Goal: Task Accomplishment & Management: Complete application form

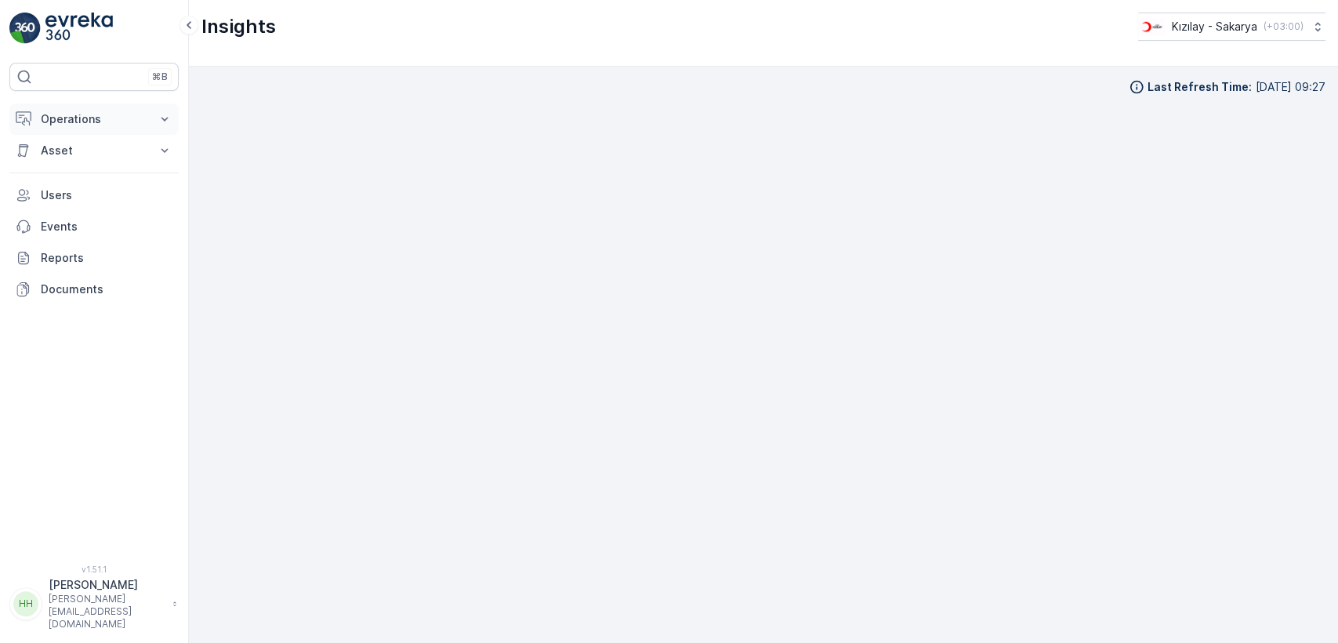
click at [95, 111] on p "Operations" at bounding box center [94, 119] width 107 height 16
click at [94, 179] on link "Routes & Tasks" at bounding box center [106, 190] width 145 height 22
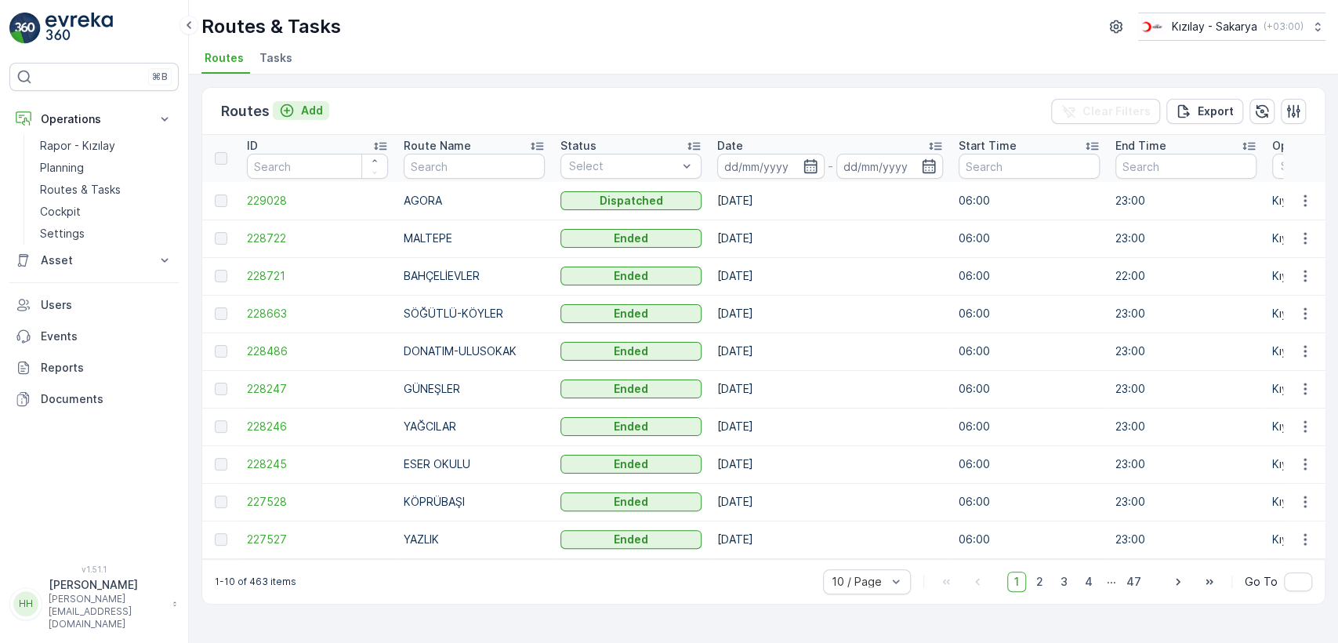
click at [318, 115] on p "Add" at bounding box center [312, 111] width 22 height 16
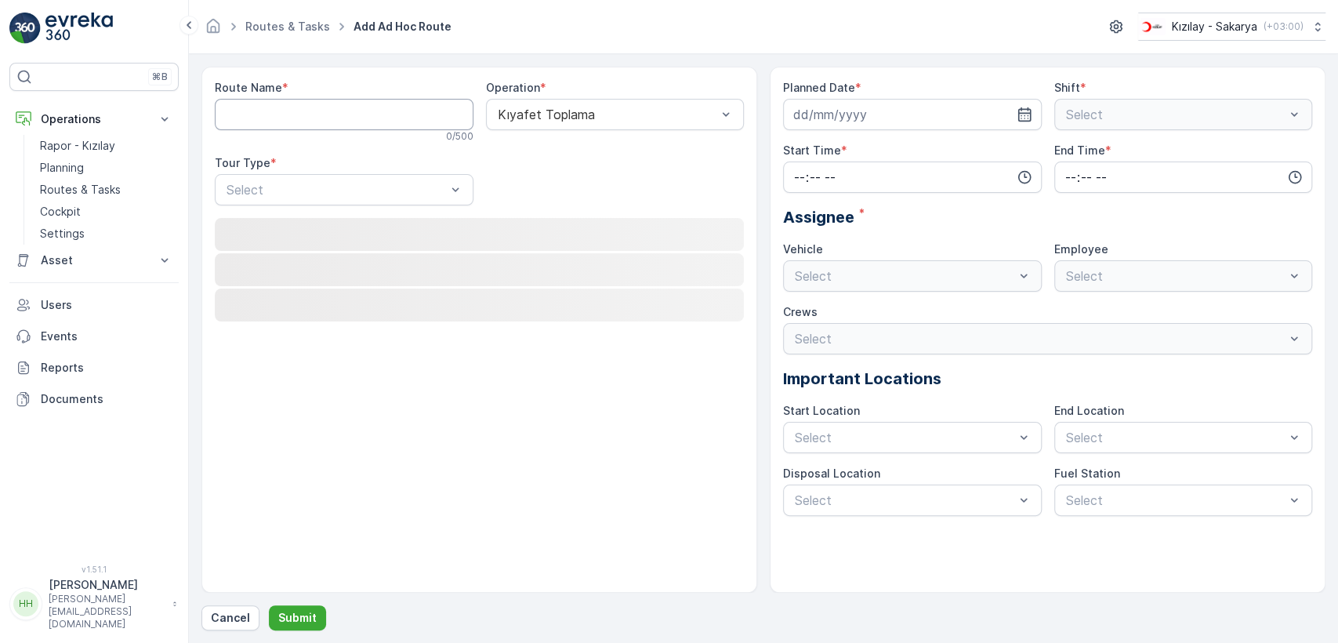
click at [318, 115] on Name "Route Name" at bounding box center [344, 114] width 259 height 31
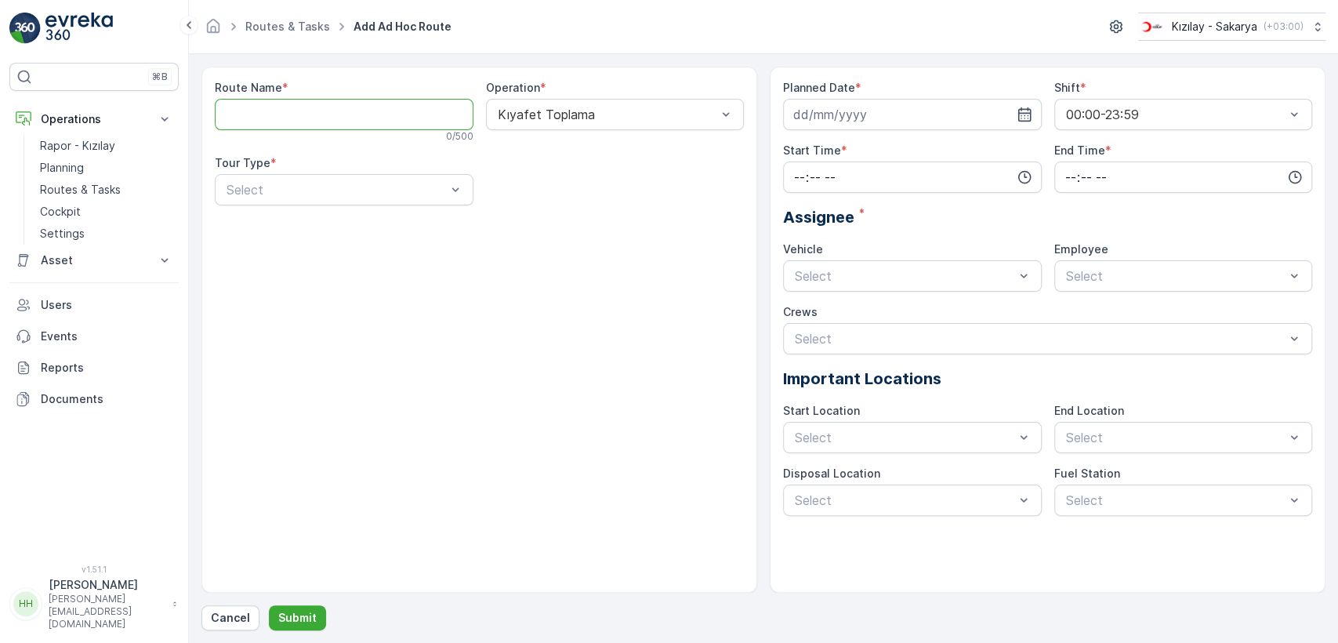
click at [331, 118] on Name "Route Name" at bounding box center [344, 114] width 259 height 31
click at [67, 182] on p "Routes & Tasks" at bounding box center [80, 190] width 81 height 16
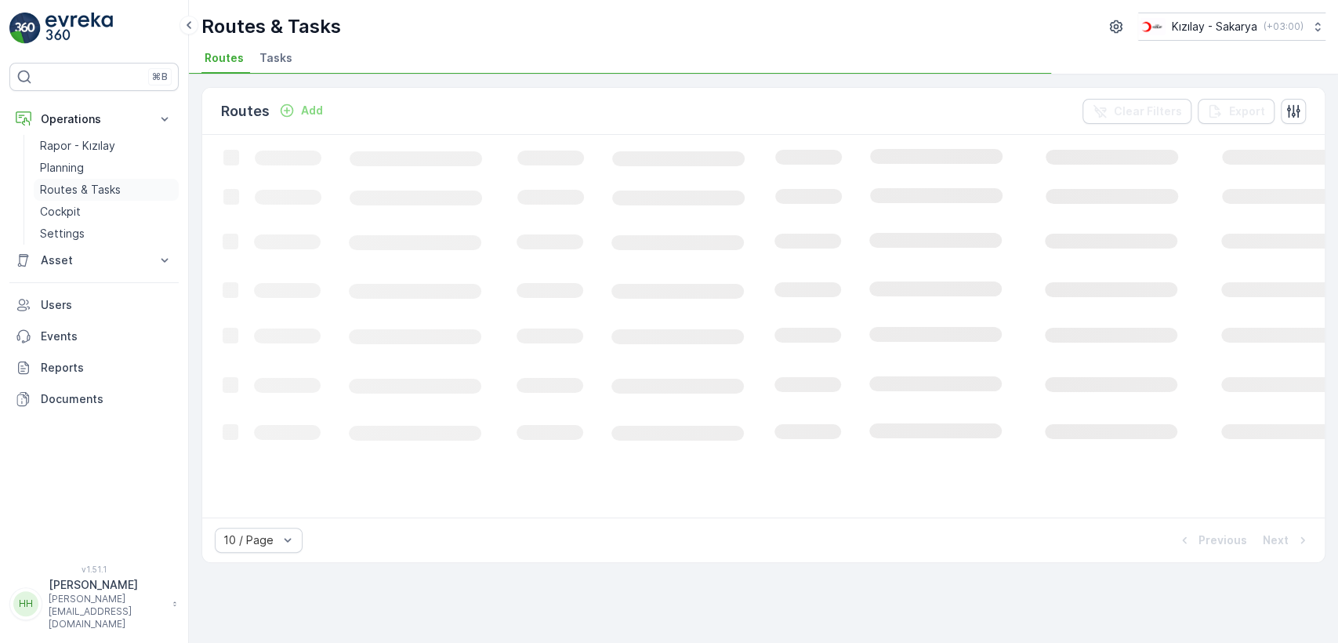
click at [721, 103] on div "Routes Add Clear Filters Export" at bounding box center [763, 111] width 1122 height 47
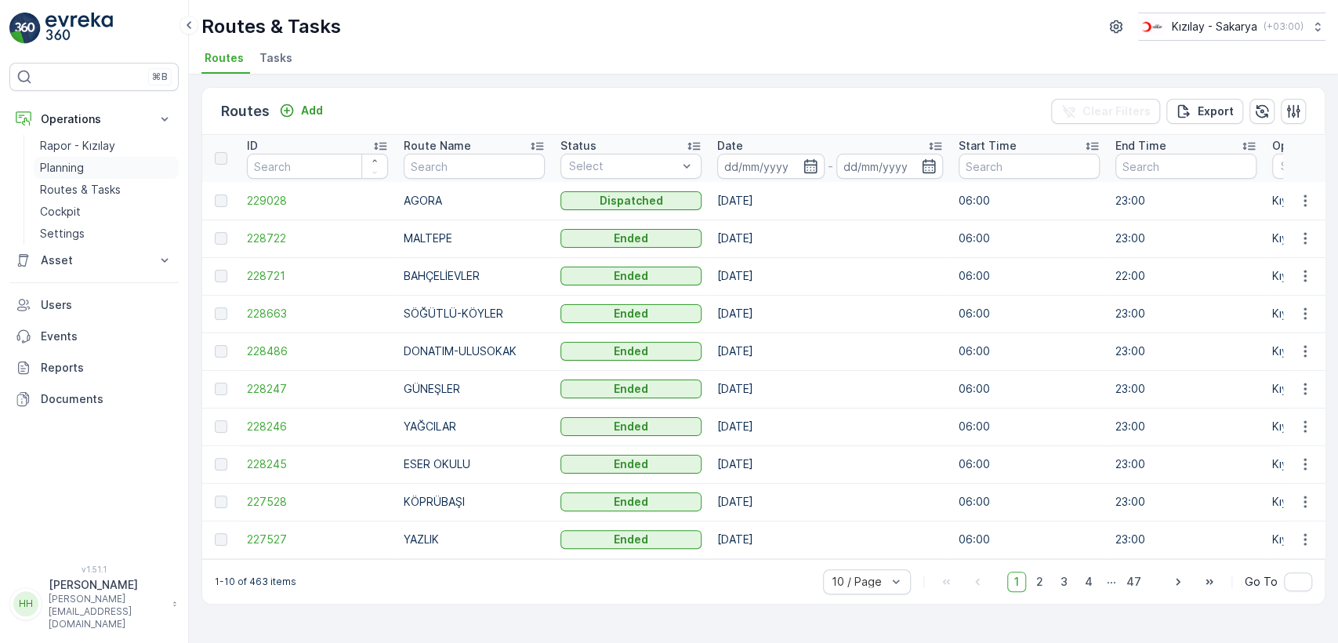
click at [116, 170] on link "Planning" at bounding box center [106, 168] width 145 height 22
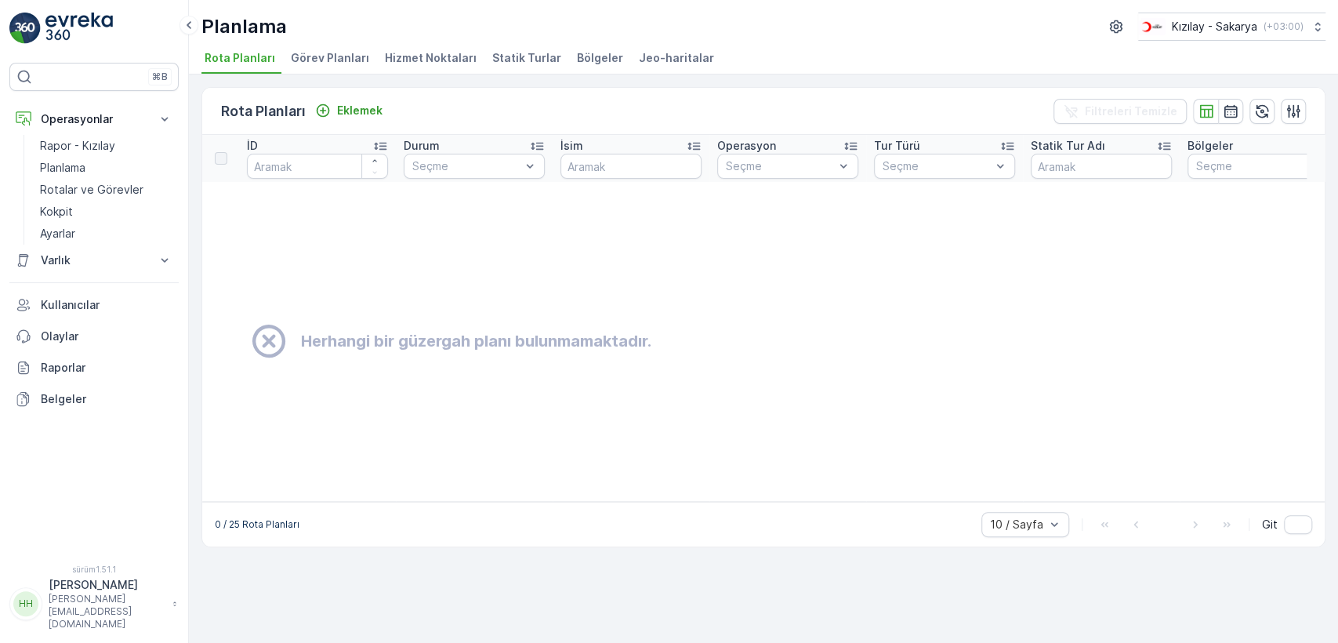
click at [577, 52] on font "Bölgeler" at bounding box center [600, 57] width 46 height 13
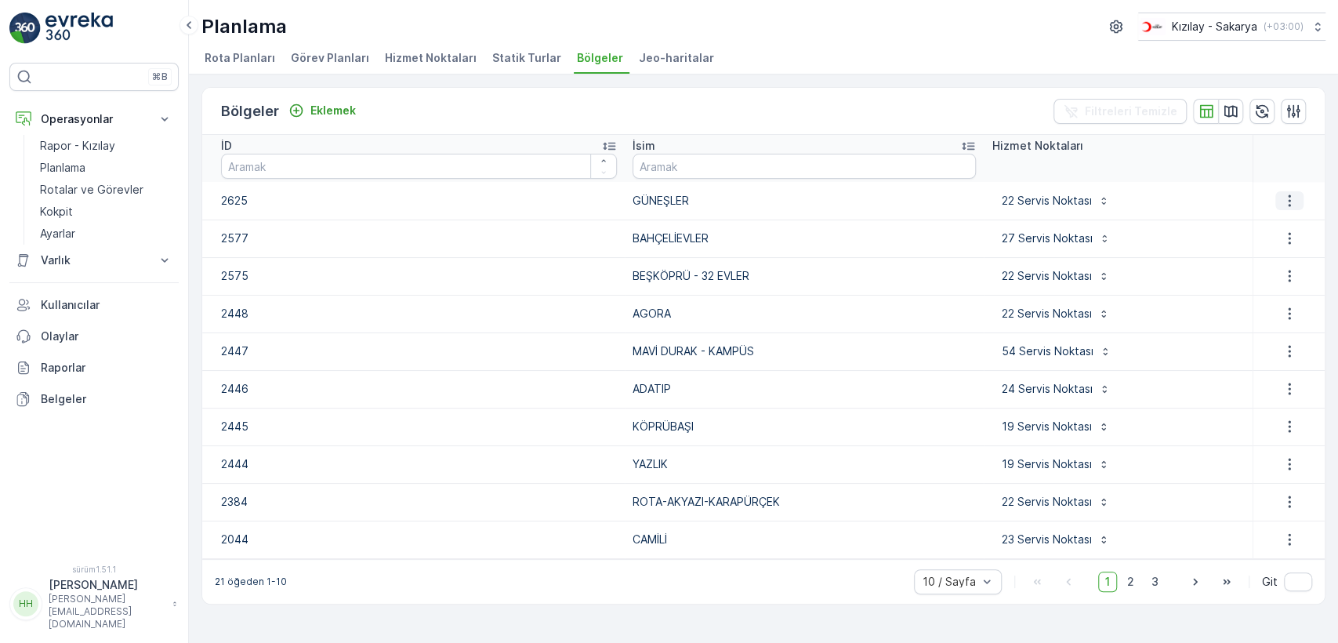
click at [1288, 195] on icon "button" at bounding box center [1289, 201] width 16 height 16
click at [1277, 217] on font "Bölgeyi Düzenle" at bounding box center [1283, 223] width 85 height 13
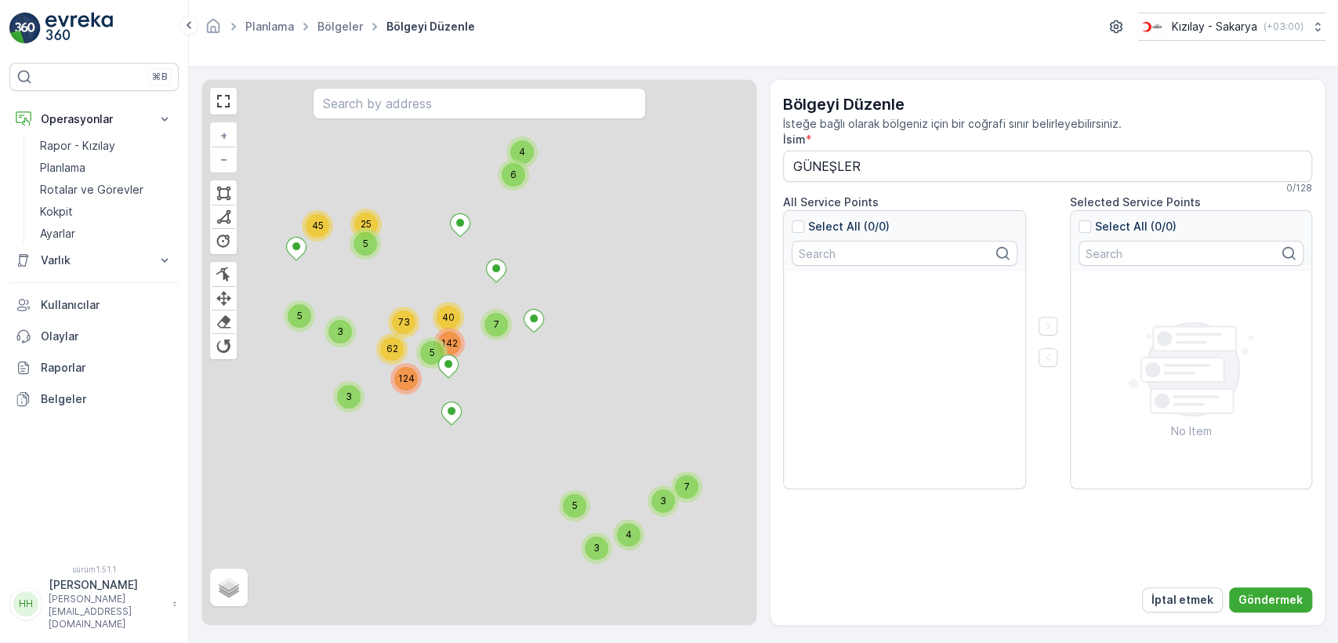
type input "GÜNEŞLER"
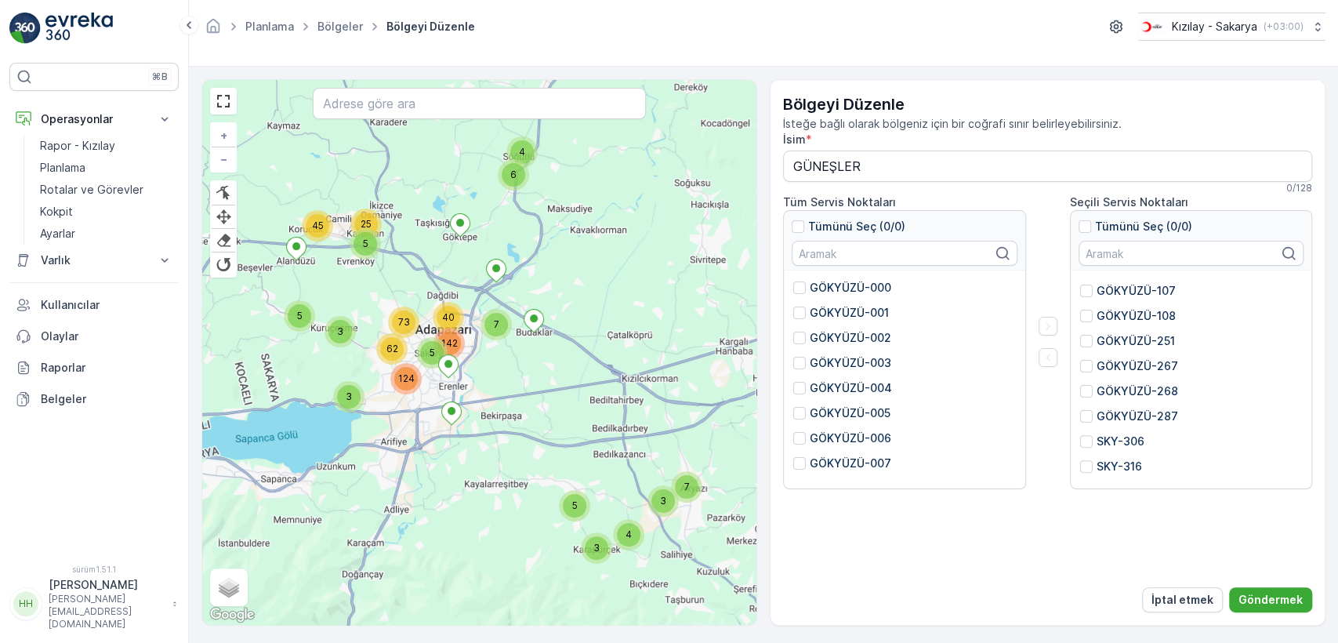
scroll to position [351, 0]
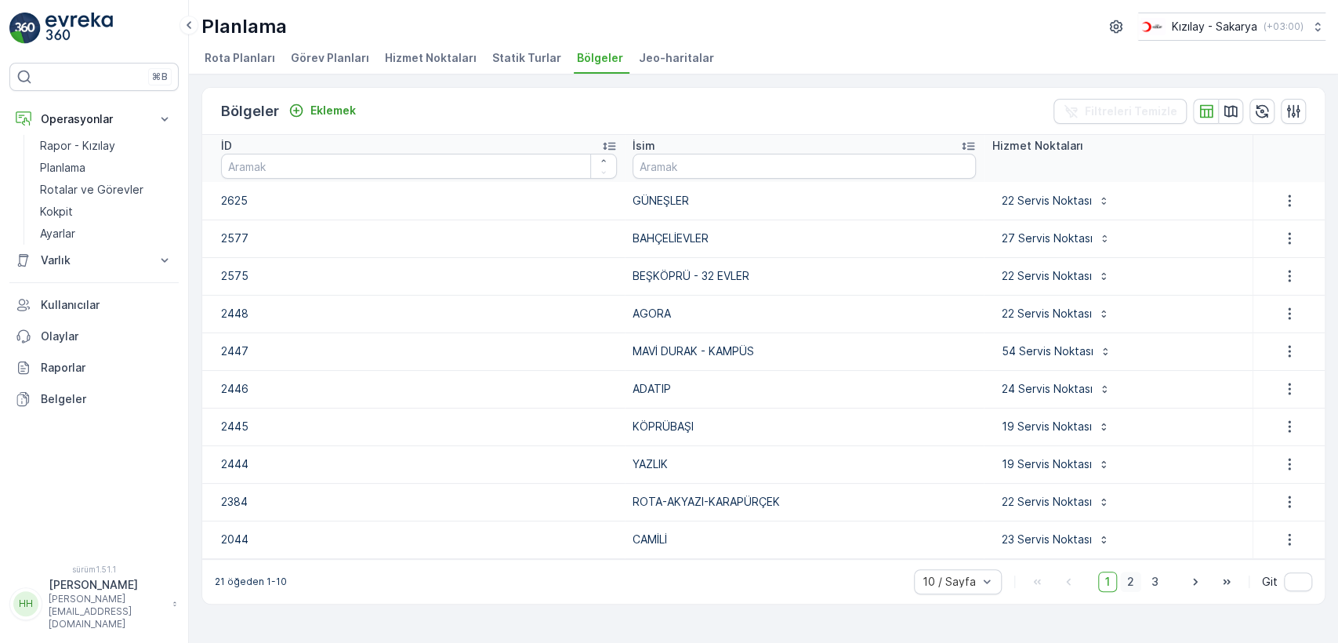
click at [1134, 580] on font "2" at bounding box center [1130, 580] width 7 height 13
click at [70, 186] on font "Rotalar ve Görevler" at bounding box center [91, 189] width 103 height 13
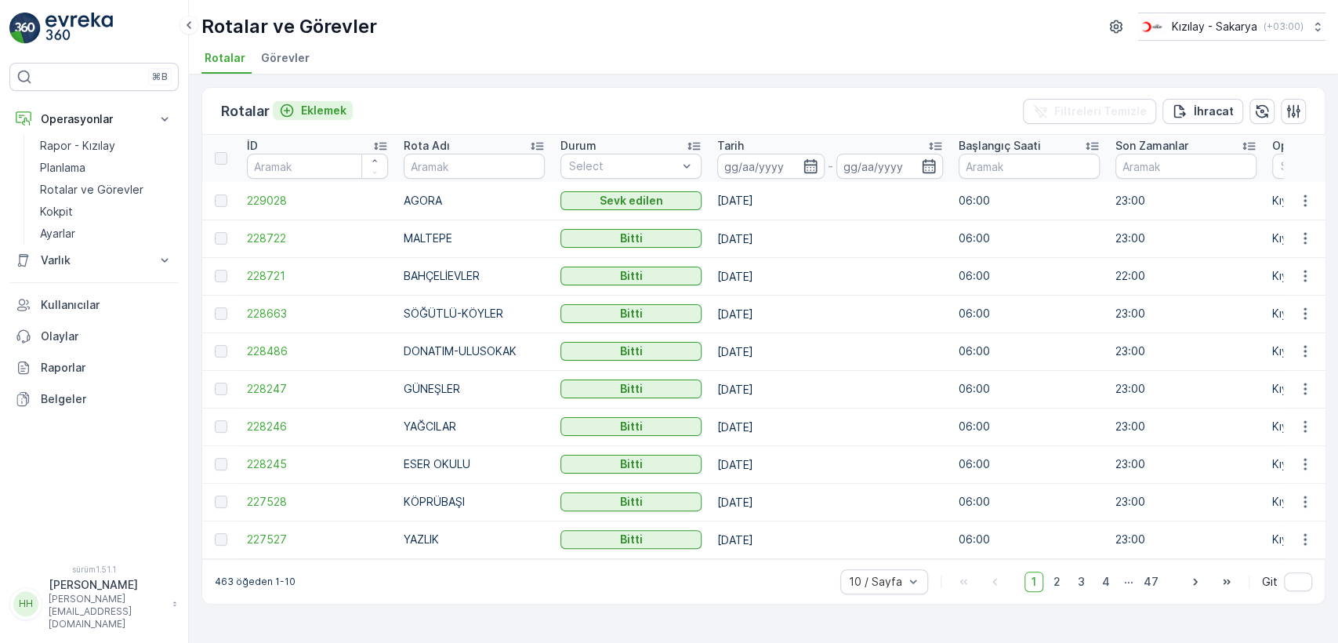
click at [303, 103] on font "Eklemek" at bounding box center [323, 109] width 45 height 13
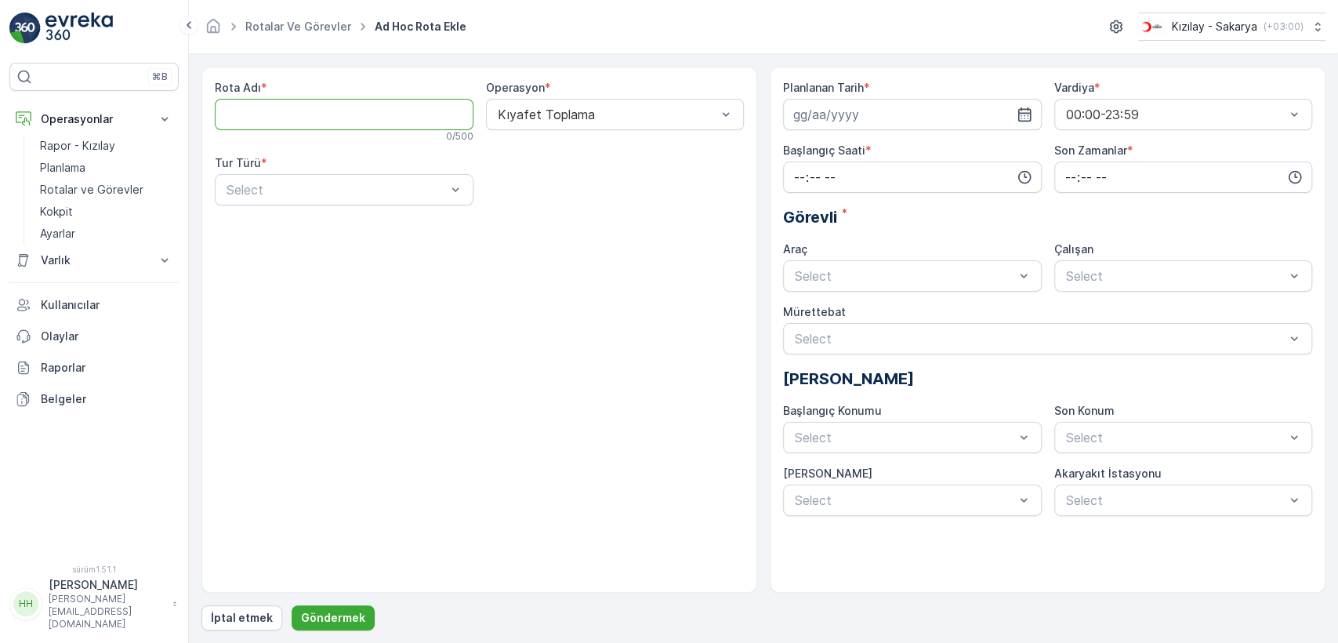
click at [246, 110] on Name "Rota Adı" at bounding box center [344, 114] width 259 height 31
type Name "D"
click at [102, 188] on font "Rotalar ve Görevler" at bounding box center [91, 189] width 103 height 13
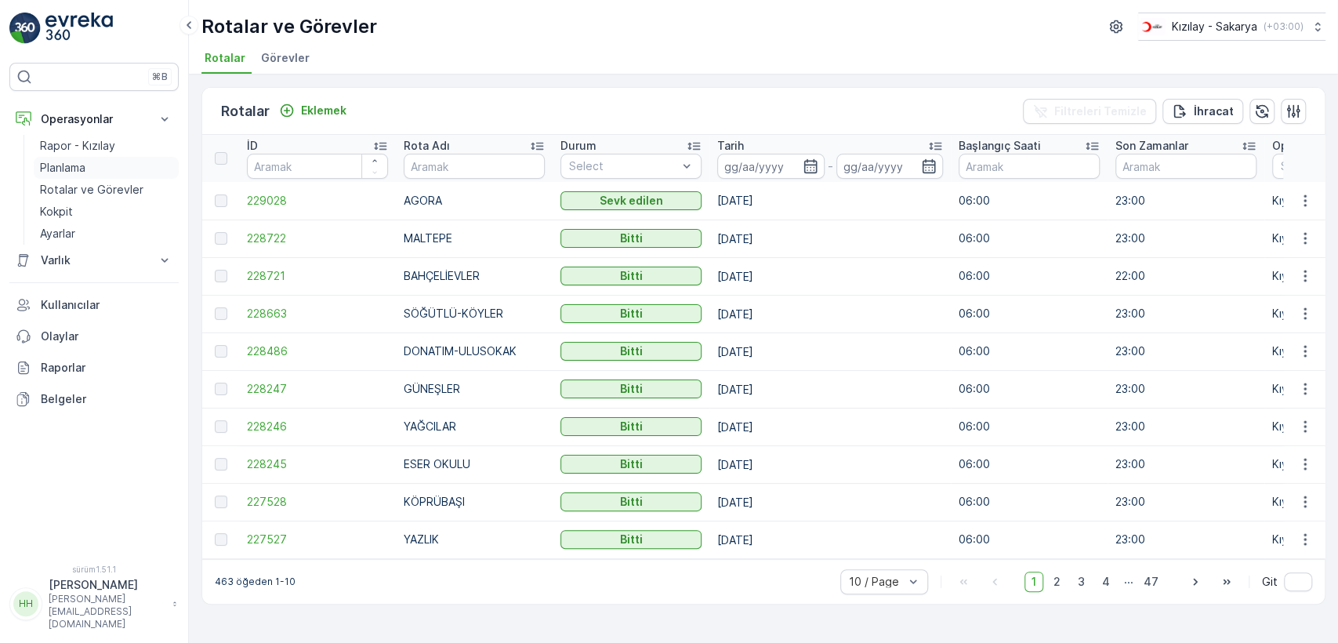
click at [89, 161] on link "Planlama" at bounding box center [106, 168] width 145 height 22
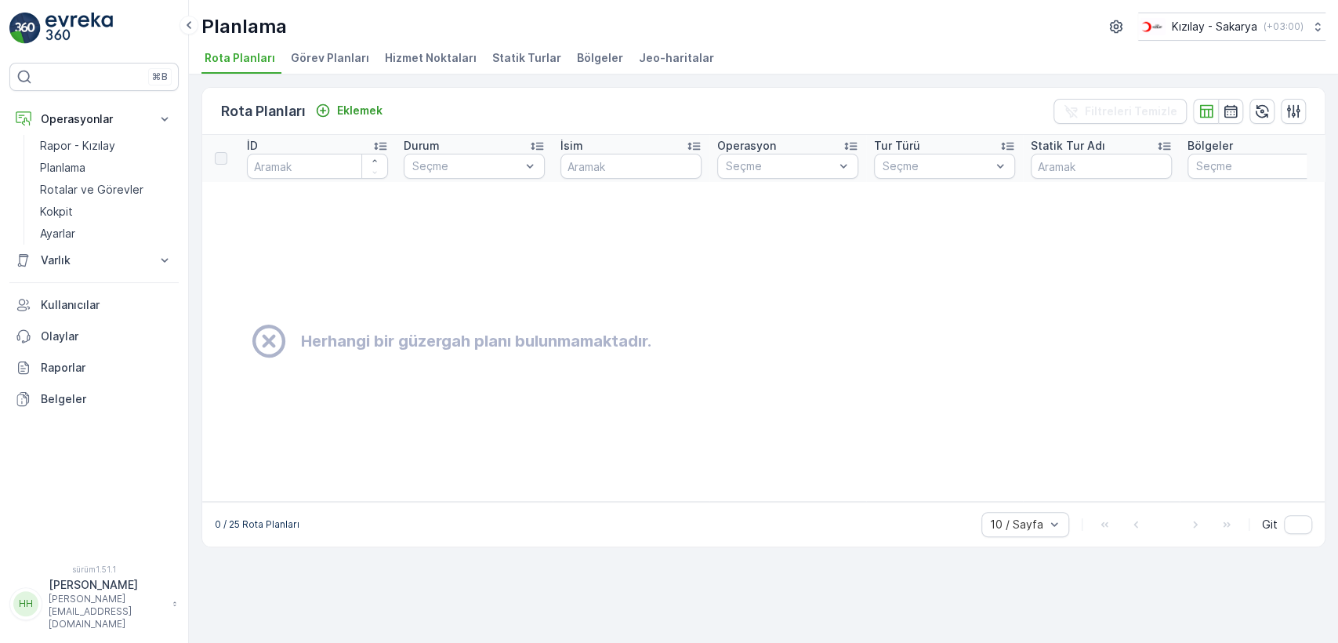
click at [577, 57] on font "Bölgeler" at bounding box center [600, 57] width 46 height 13
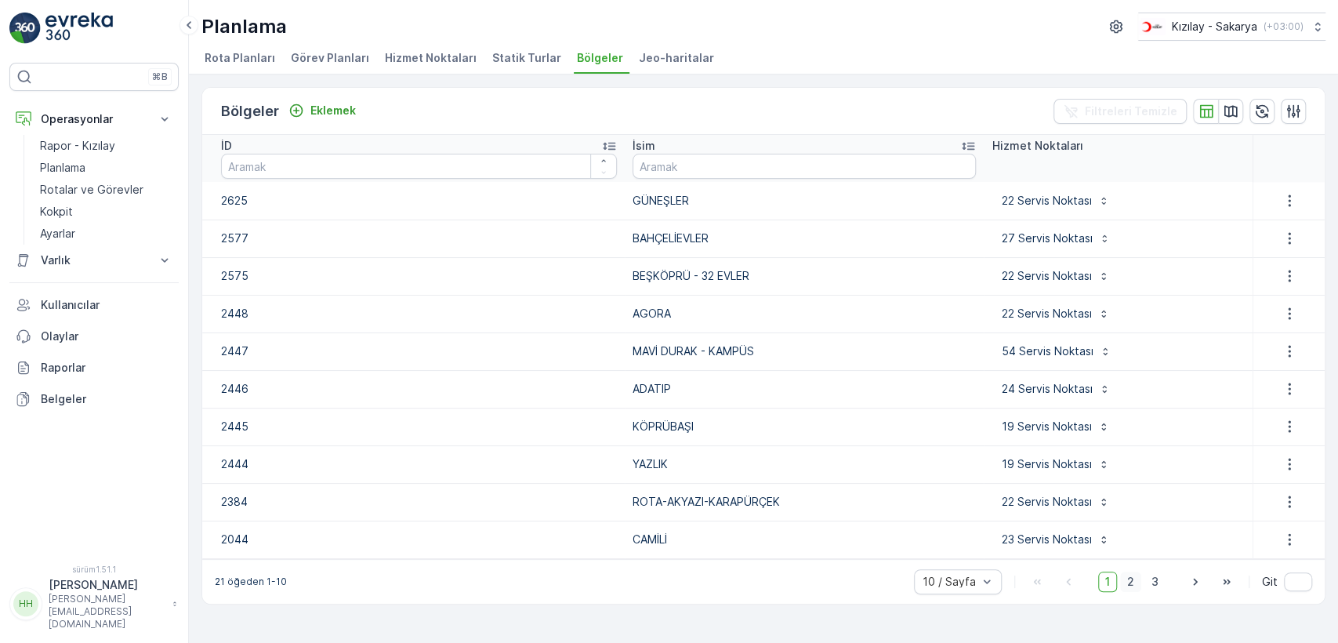
click at [1125, 585] on span "2" at bounding box center [1130, 581] width 21 height 20
click at [100, 179] on link "Rotalar ve Görevler" at bounding box center [106, 190] width 145 height 22
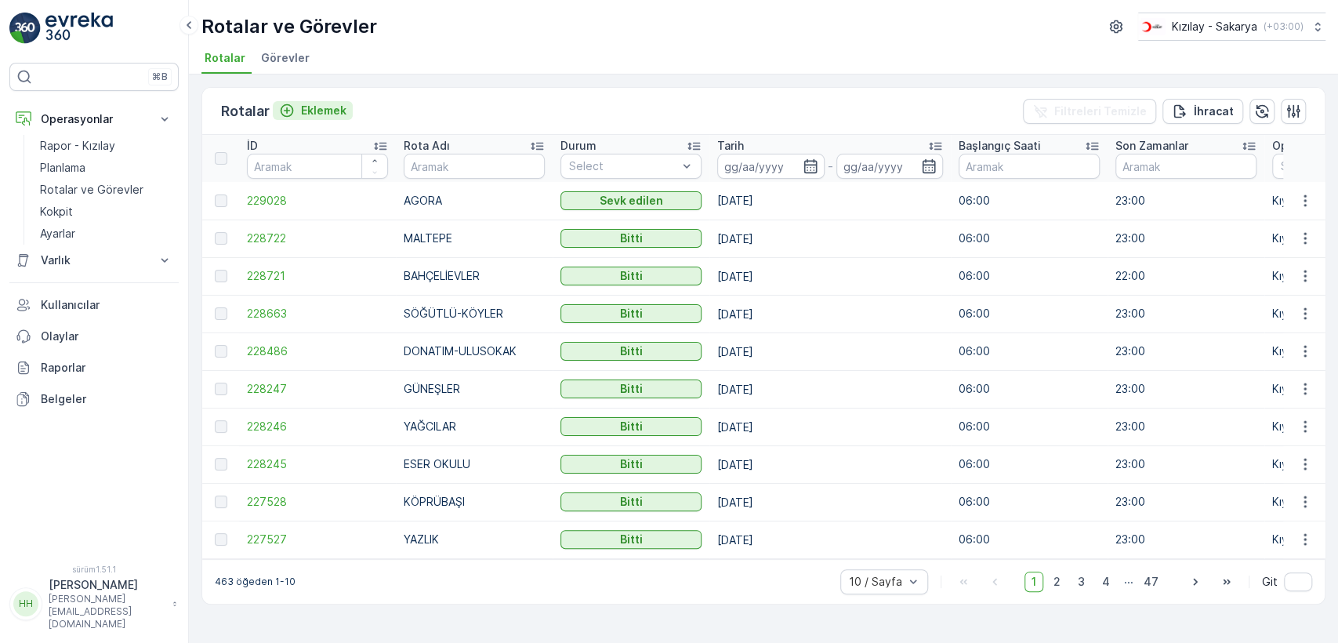
click at [335, 113] on font "Eklemek" at bounding box center [323, 109] width 45 height 13
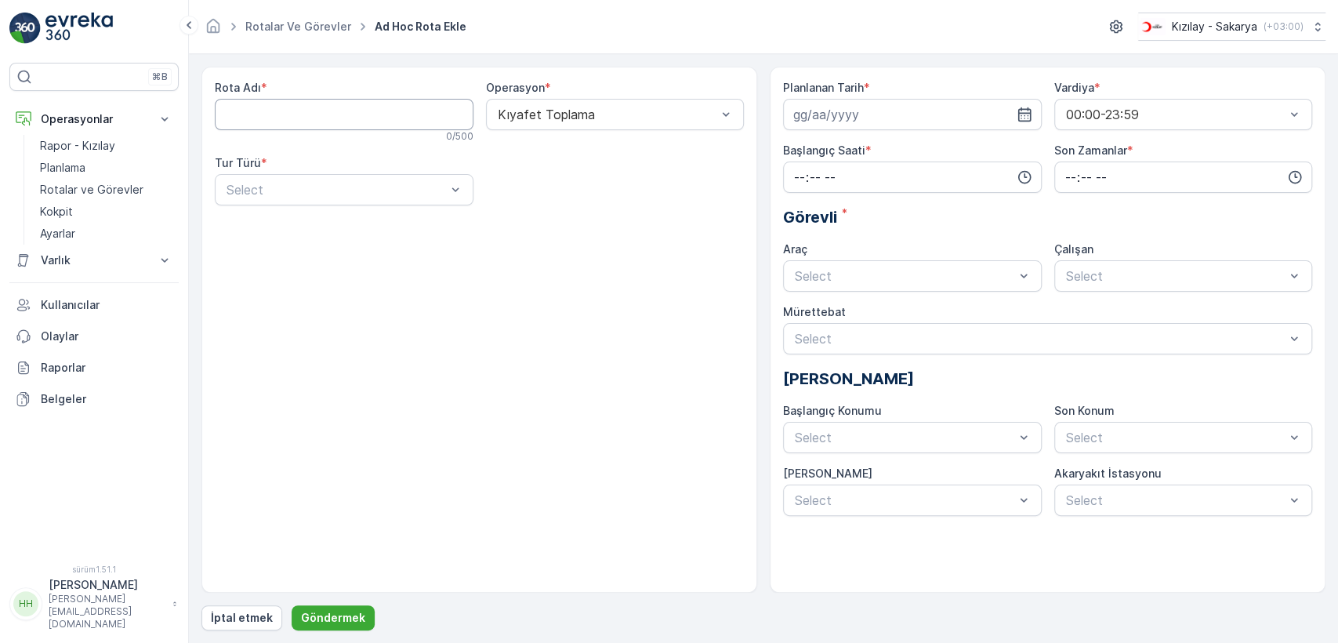
click at [335, 114] on Name "Rota Adı" at bounding box center [344, 114] width 259 height 31
type Name "TEKELER"
click at [294, 226] on div "Static" at bounding box center [344, 228] width 240 height 14
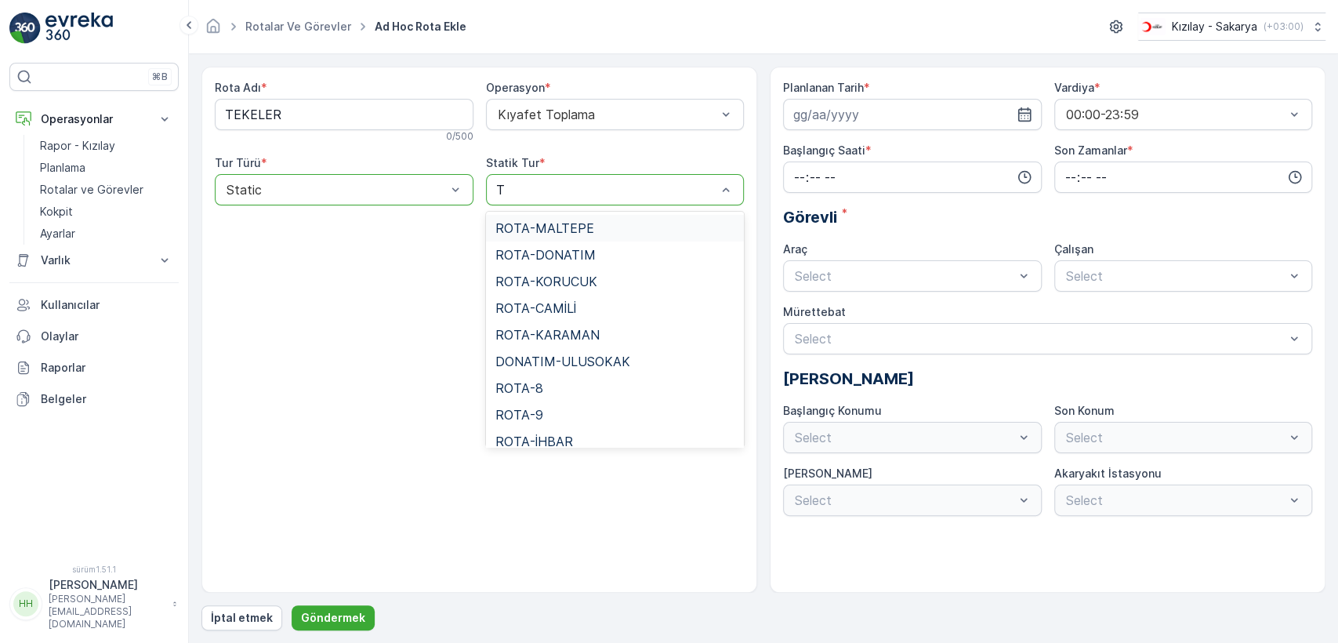
type input "TE"
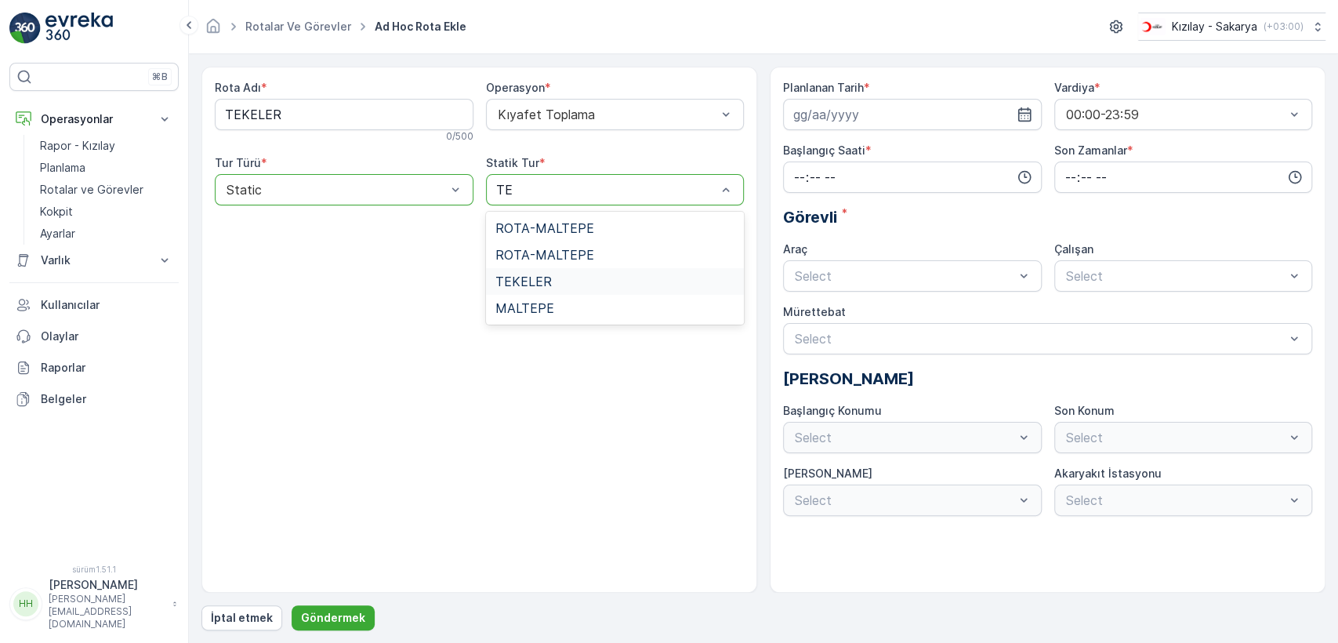
click at [560, 276] on div "TEKELER" at bounding box center [615, 281] width 240 height 14
click at [874, 108] on input at bounding box center [912, 114] width 259 height 31
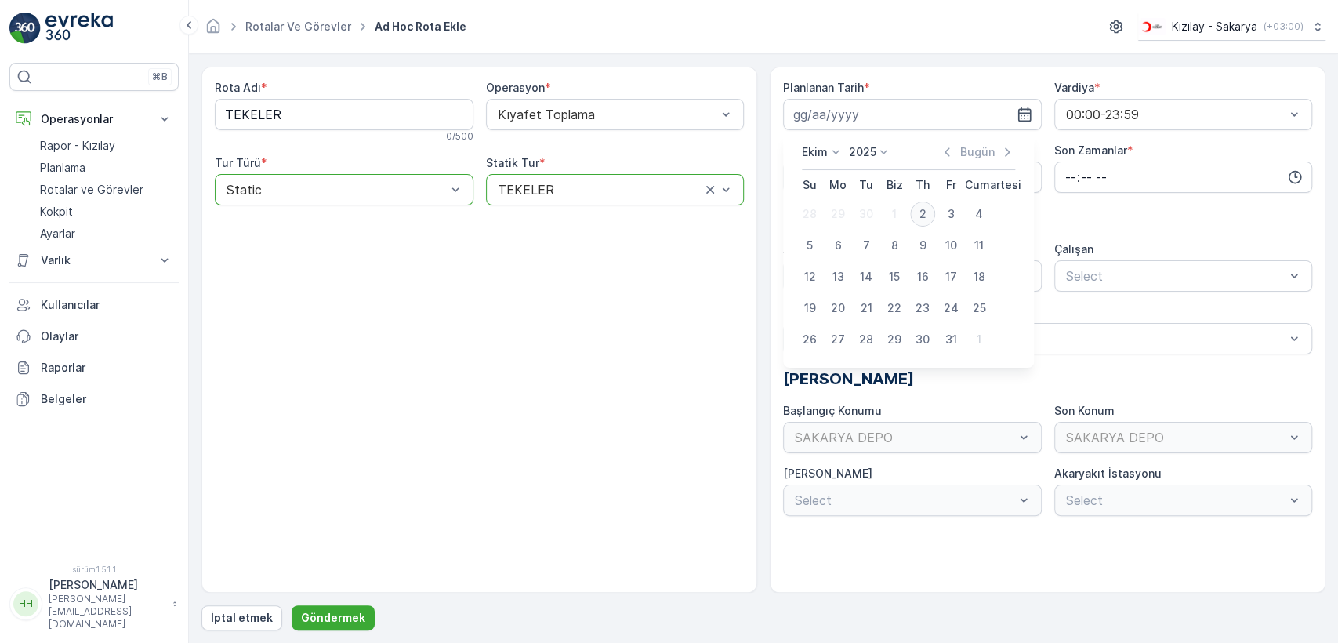
click at [930, 208] on div "2" at bounding box center [922, 213] width 25 height 25
type input "[DATE]"
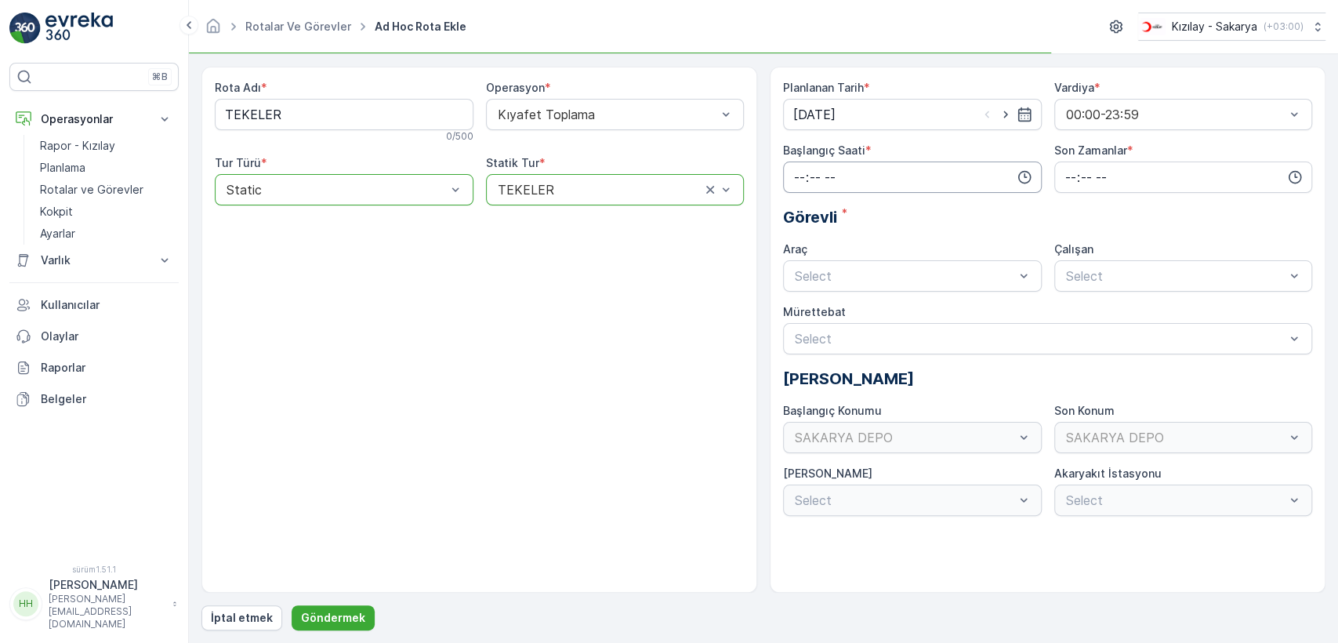
click at [866, 167] on input "time" at bounding box center [912, 176] width 259 height 31
click at [807, 330] on div "06" at bounding box center [799, 335] width 27 height 22
click at [803, 328] on font "14" at bounding box center [798, 334] width 13 height 13
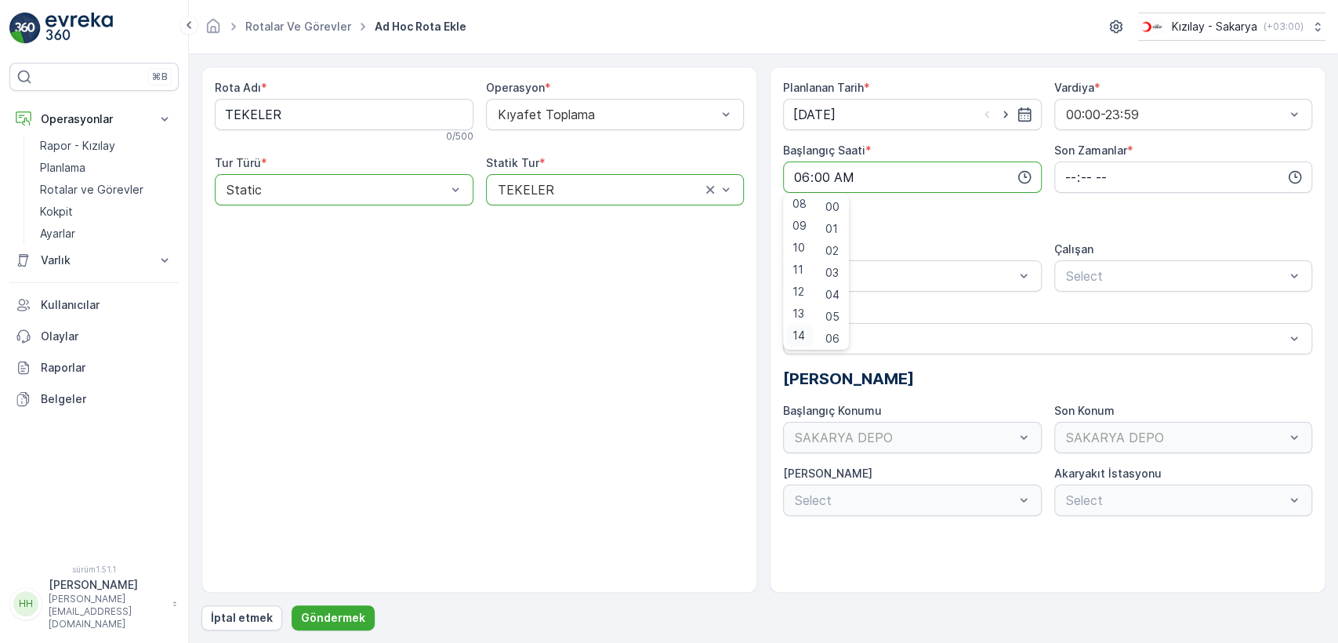
type input "14:00"
click at [1090, 192] on div "Planlanan Tarih * [DATE] Vardiya * 00:00-23:59 Başlangıç ​​Saati * 14:00 Son Za…" at bounding box center [1047, 298] width 529 height 436
click at [1093, 179] on input "time" at bounding box center [1183, 176] width 259 height 31
click at [1078, 335] on div "23" at bounding box center [1070, 335] width 27 height 22
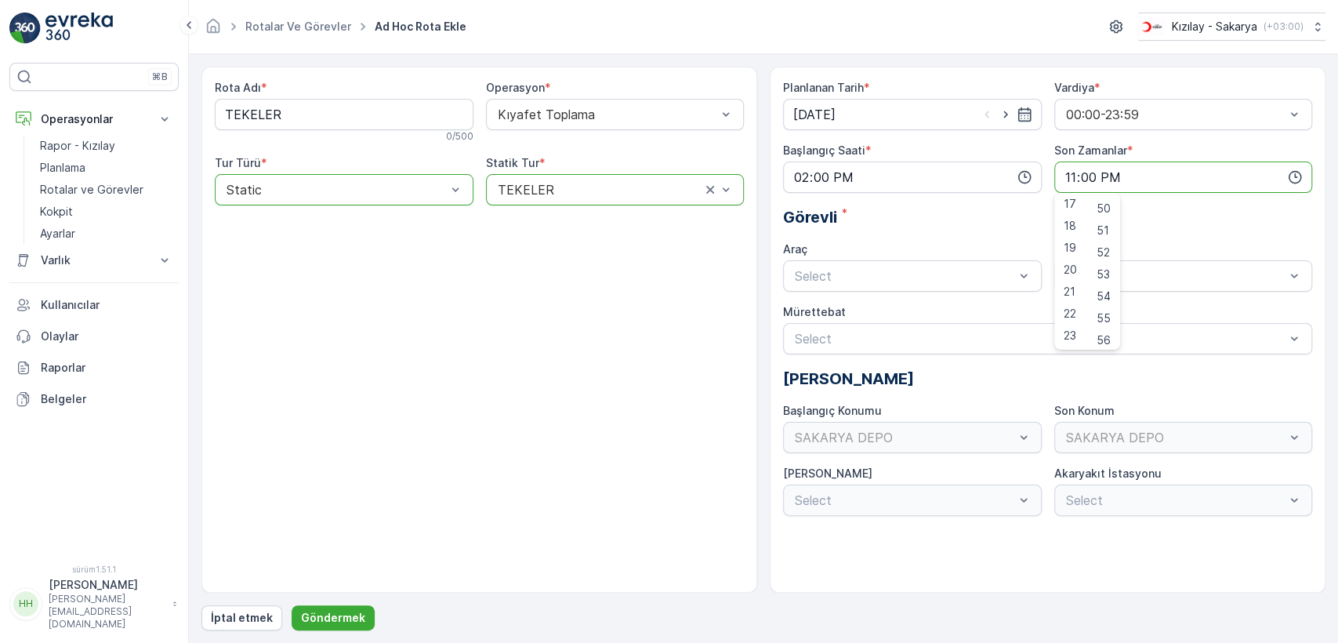
scroll to position [1166, 0]
click at [1103, 329] on font "59" at bounding box center [1103, 334] width 14 height 13
type input "23:59"
click at [864, 335] on div "06 ECH 422 Busy" at bounding box center [912, 341] width 240 height 14
click at [1100, 260] on div "Select" at bounding box center [1183, 275] width 259 height 31
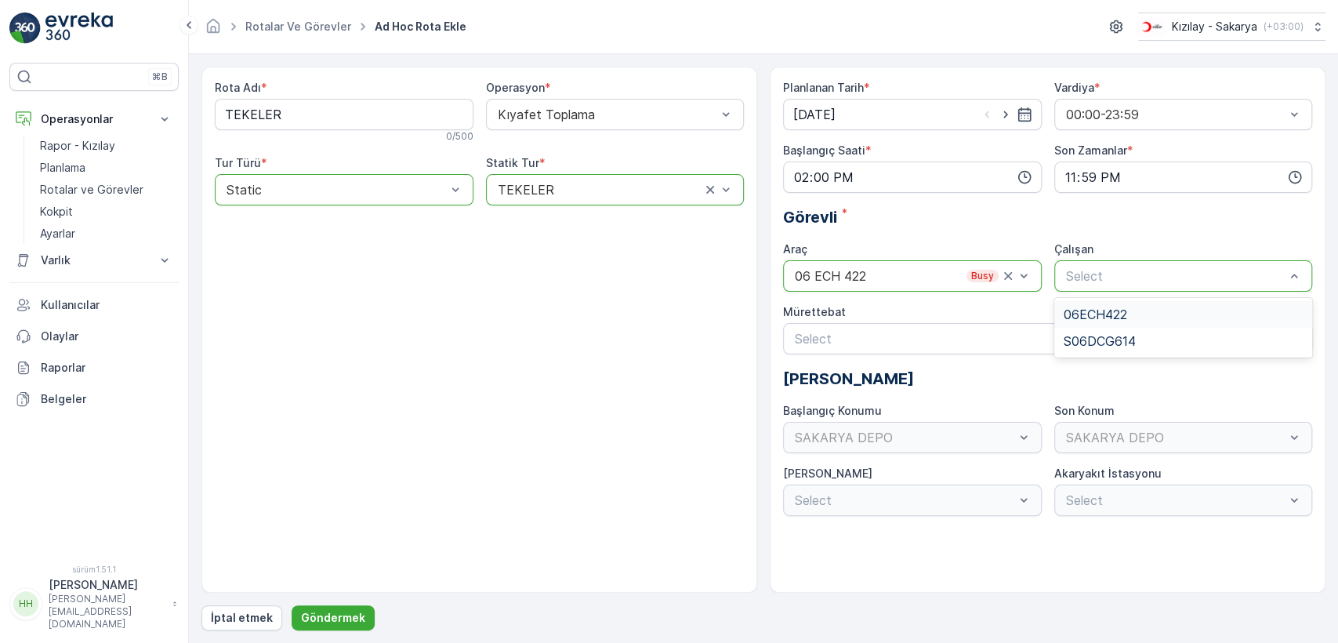
click at [1096, 310] on span "06ECH422" at bounding box center [1095, 314] width 63 height 14
click at [317, 627] on button "Göndermek" at bounding box center [333, 617] width 83 height 25
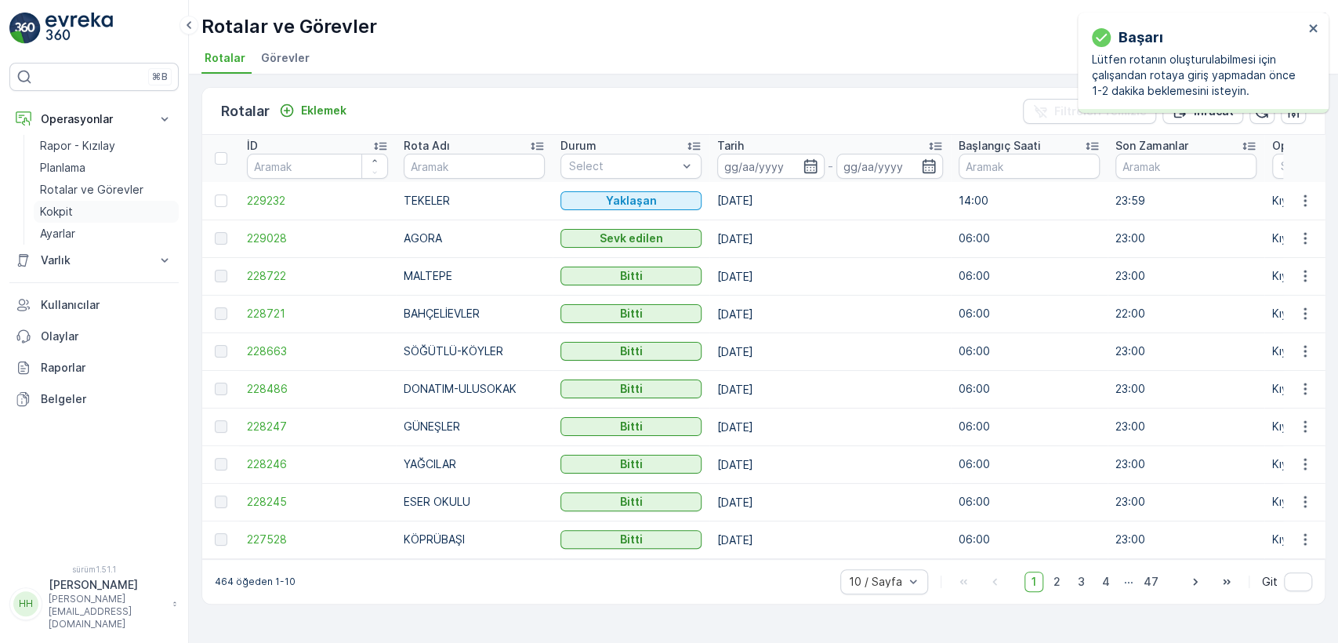
click at [107, 208] on link "Kokpit" at bounding box center [106, 212] width 145 height 22
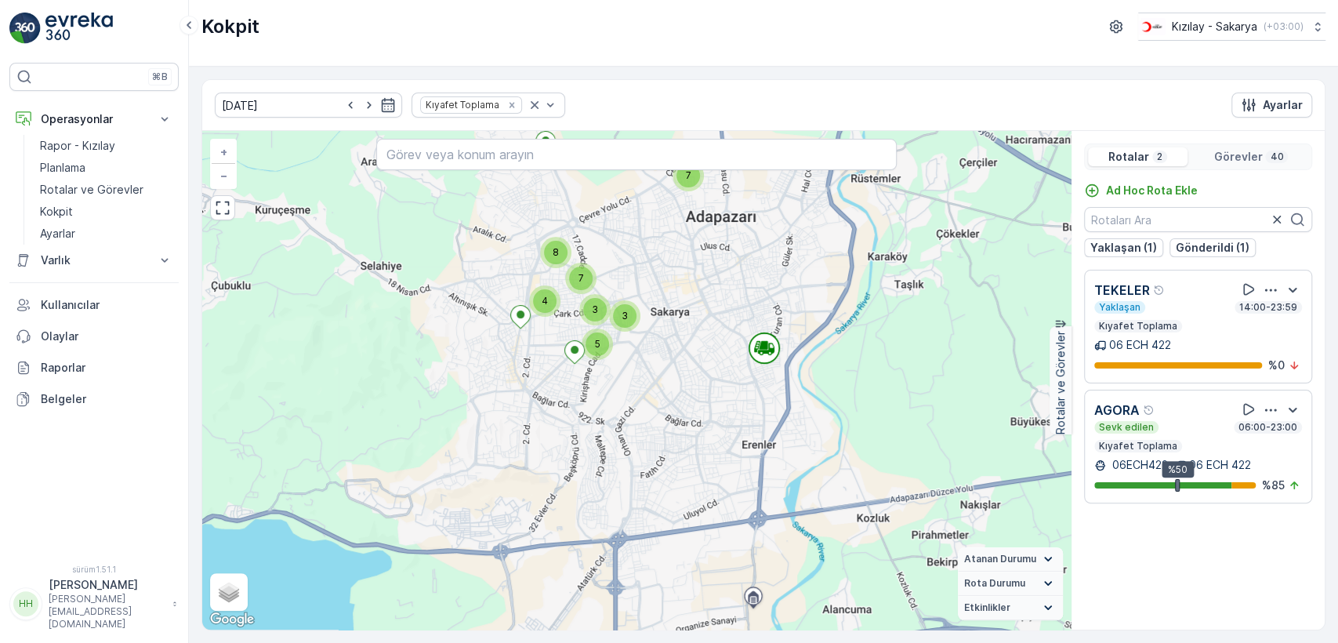
drag, startPoint x: 659, startPoint y: 255, endPoint x: 628, endPoint y: 366, distance: 115.6
click at [628, 366] on div "7 5 3 3 4 7 8 + − Uydu Yol haritası Arazi Hibrit Broşür Keyboard shortcuts Map …" at bounding box center [636, 380] width 868 height 498
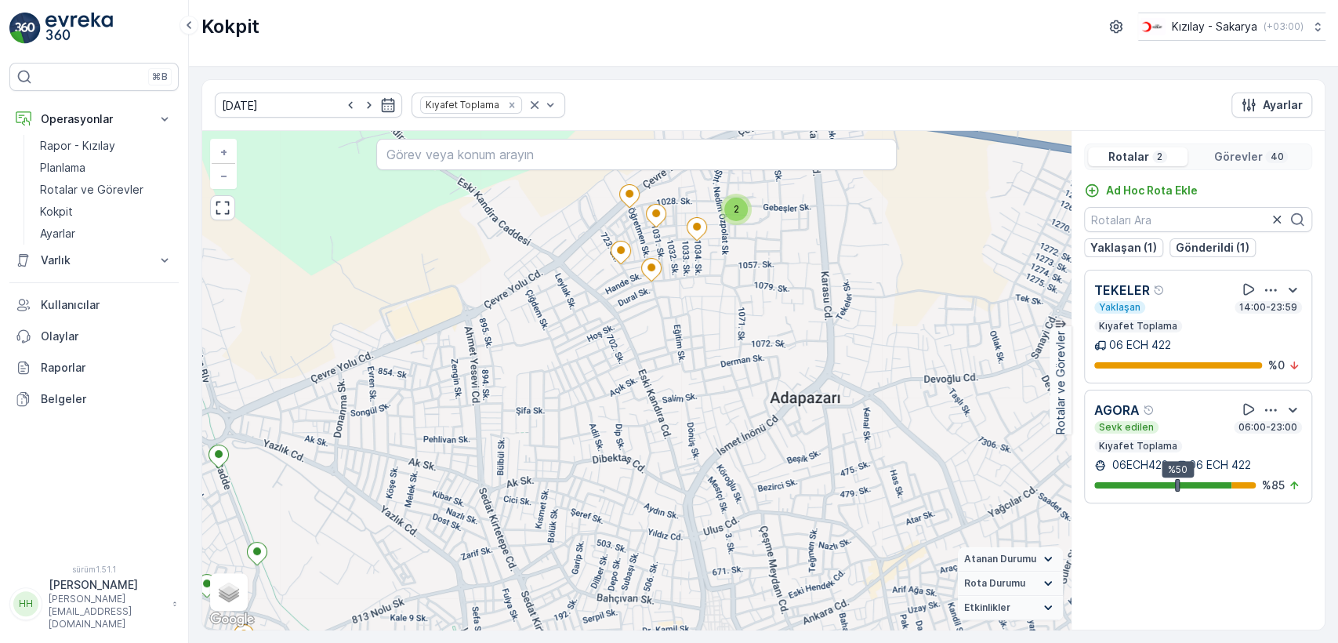
drag, startPoint x: 741, startPoint y: 290, endPoint x: 709, endPoint y: 369, distance: 85.4
click at [711, 366] on div "2 2 + − Uydu Yol haritası Arazi Hibrit Broşür Klavye kısayolları Harita Veriler…" at bounding box center [636, 380] width 868 height 498
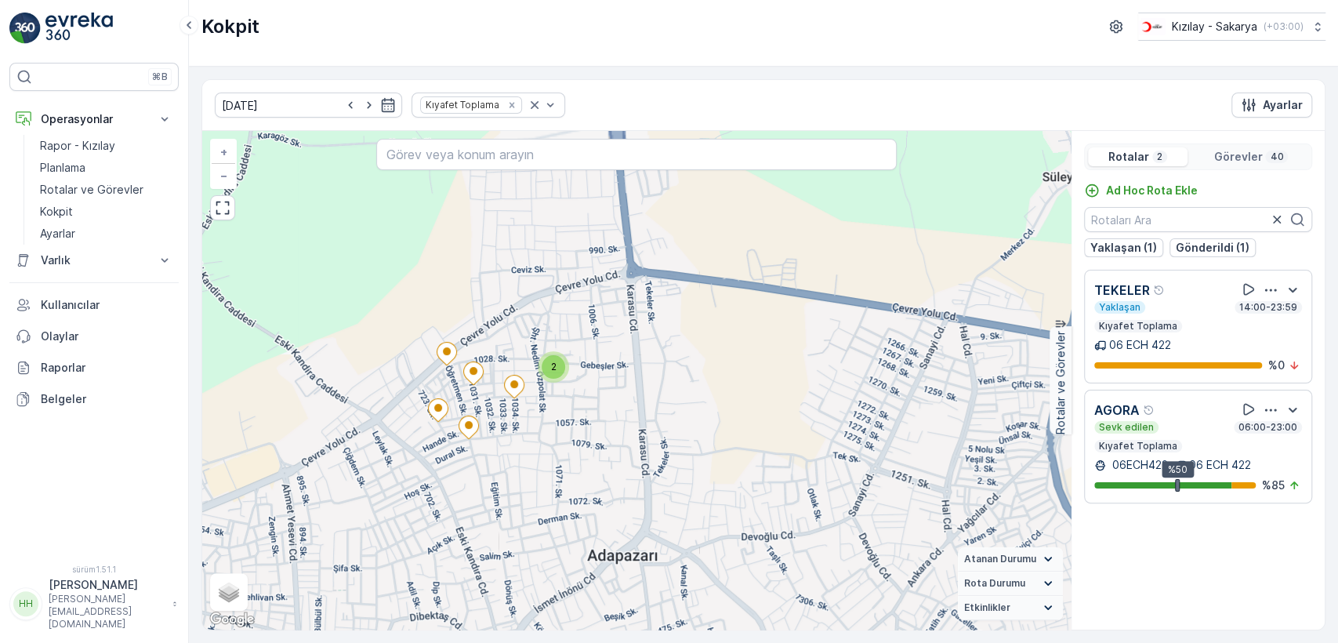
drag, startPoint x: 734, startPoint y: 391, endPoint x: 754, endPoint y: 364, distance: 33.1
click at [754, 365] on div "2 2 + − Uydu Yol haritası Arazi Hibrit Broşür Klavye kısayolları Harita Veriler…" at bounding box center [636, 380] width 868 height 498
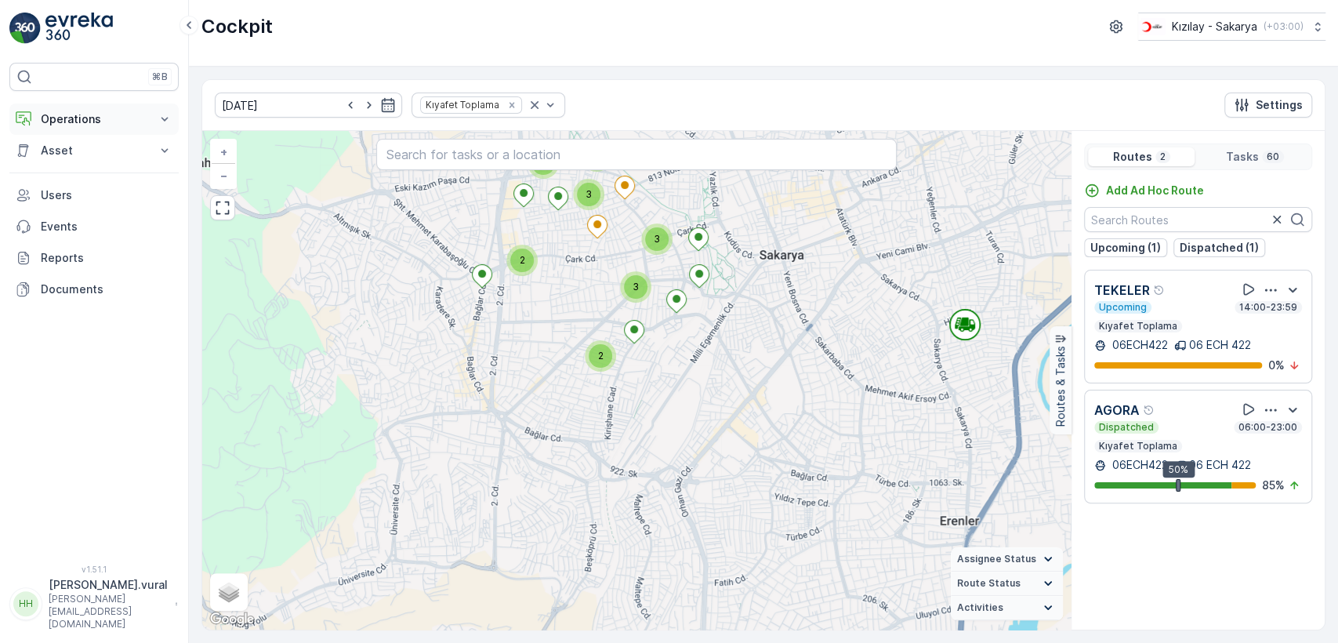
click at [88, 118] on p "Operations" at bounding box center [94, 119] width 107 height 16
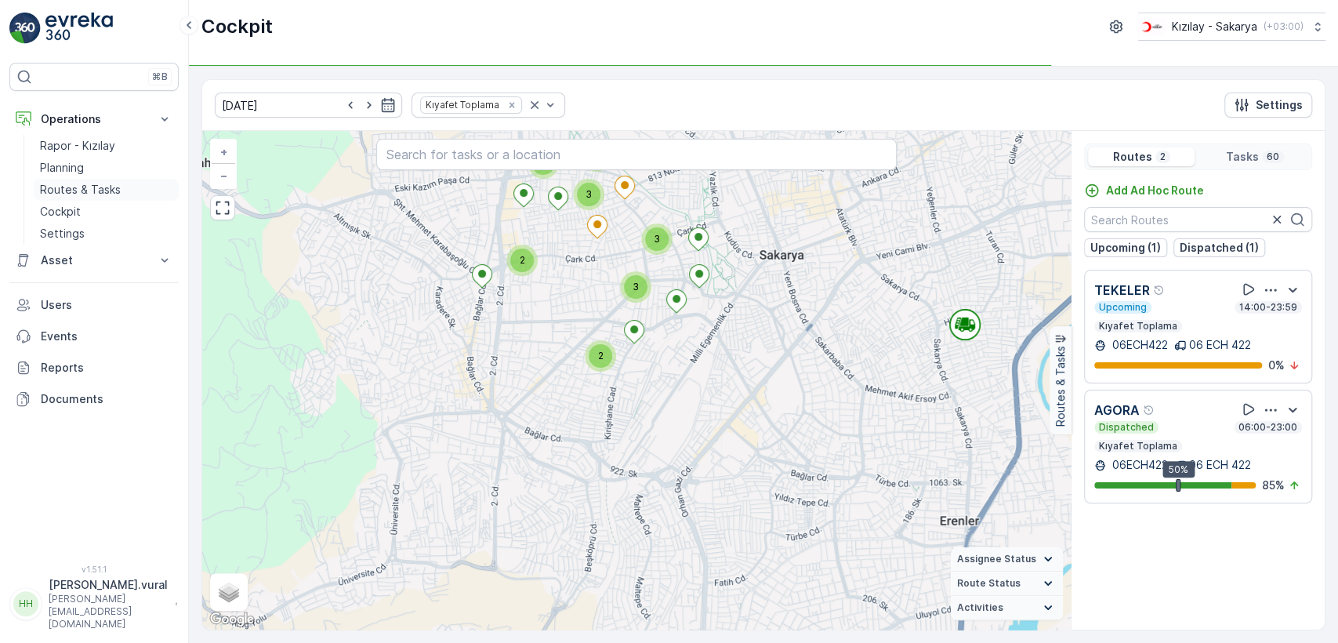
click at [89, 179] on link "Routes & Tasks" at bounding box center [106, 190] width 145 height 22
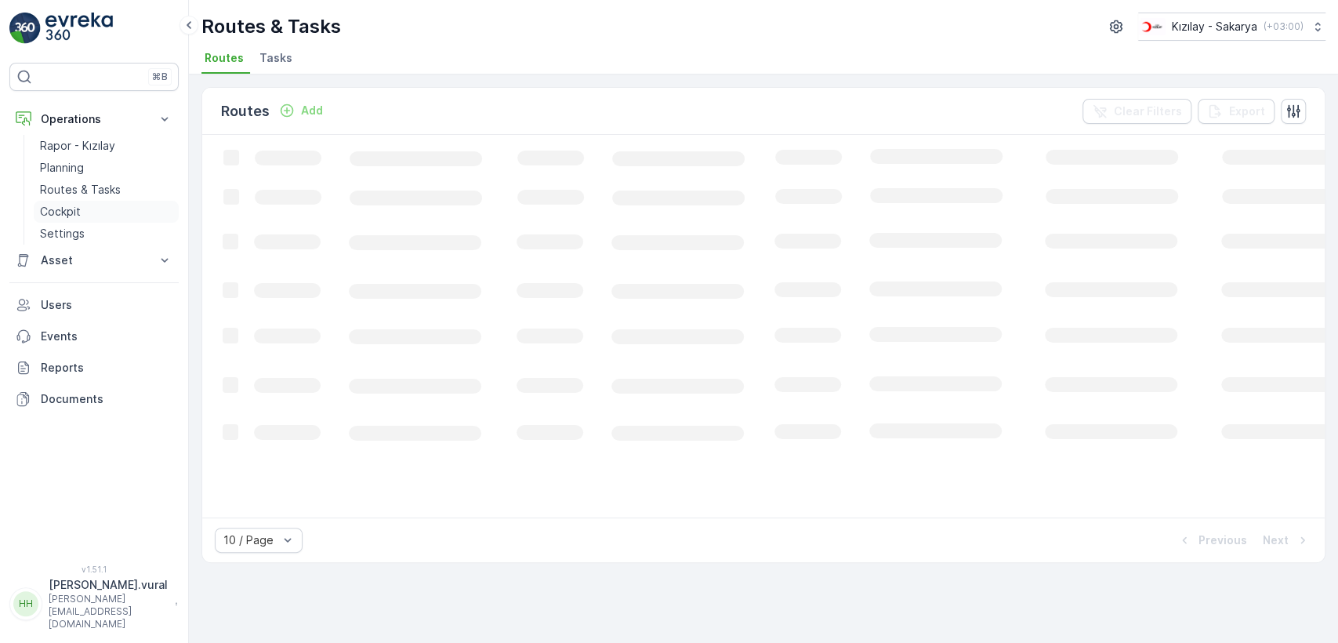
click at [96, 206] on link "Cockpit" at bounding box center [106, 212] width 145 height 22
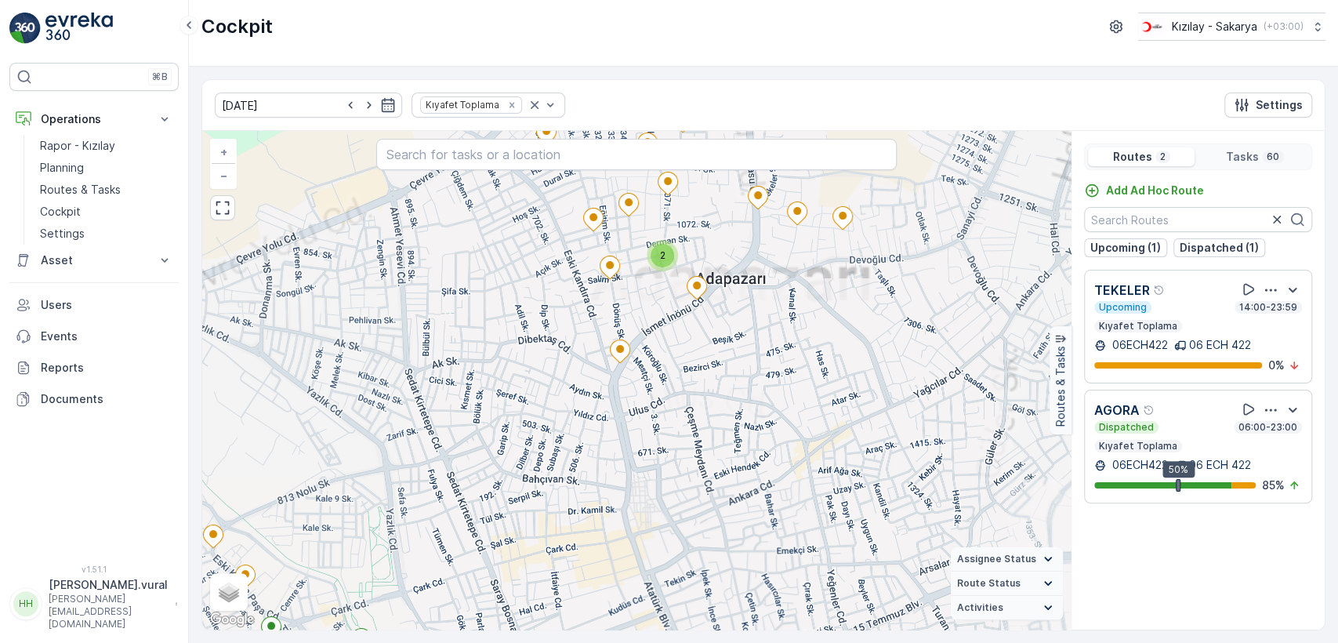
drag, startPoint x: 718, startPoint y: 234, endPoint x: 706, endPoint y: 378, distance: 144.7
click at [707, 378] on div "2 2 2 + − Satellite Roadmap Terrain Hybrid Leaflet Keyboard shortcuts Map Data …" at bounding box center [636, 380] width 868 height 498
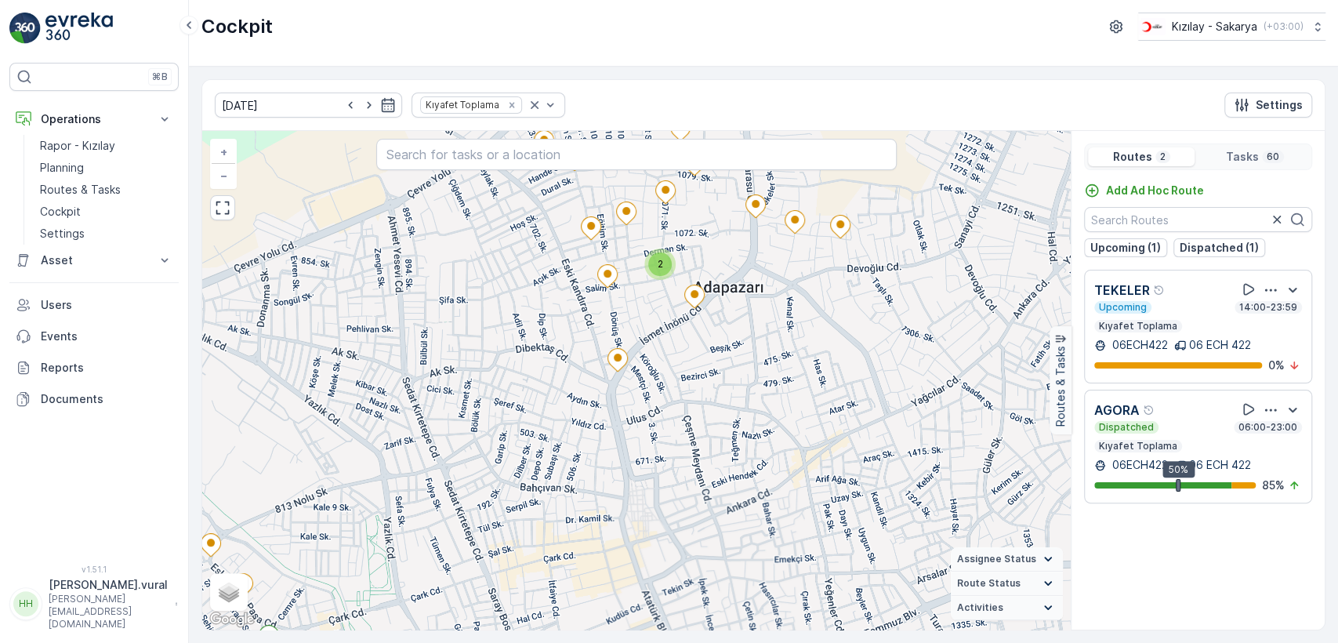
drag, startPoint x: 734, startPoint y: 271, endPoint x: 730, endPoint y: 411, distance: 139.5
click at [730, 411] on div "2 2 2 + − Satellite Roadmap Terrain Hybrid Leaflet Keyboard shortcuts Map Data …" at bounding box center [636, 380] width 868 height 498
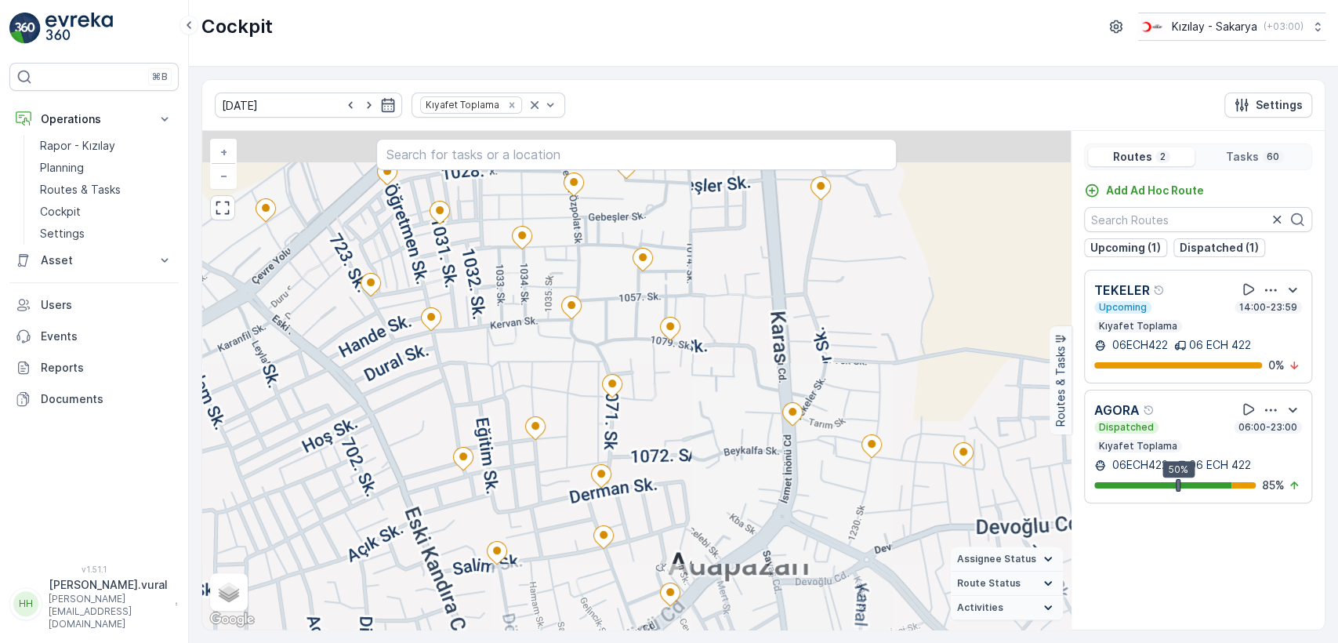
drag, startPoint x: 721, startPoint y: 350, endPoint x: 712, endPoint y: 407, distance: 57.1
click at [716, 414] on div "+ − Satellite Roadmap Terrain Hybrid Leaflet Keyboard shortcuts Map Data Map da…" at bounding box center [636, 380] width 868 height 498
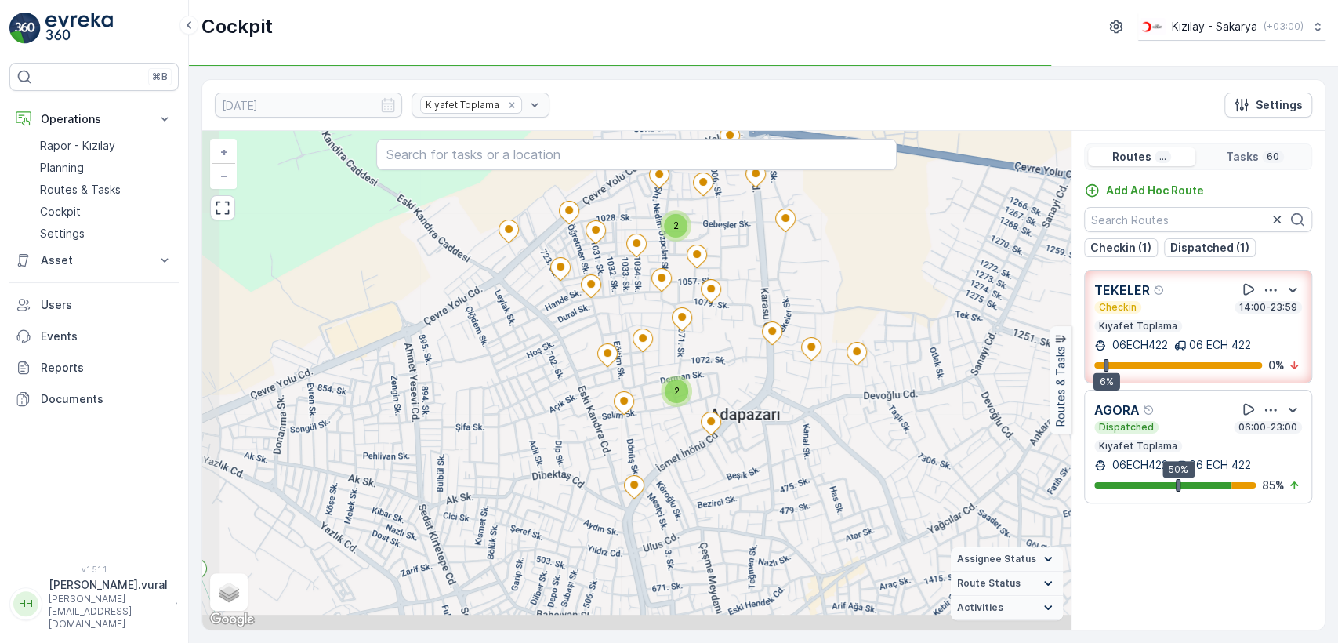
drag, startPoint x: 765, startPoint y: 515, endPoint x: 763, endPoint y: 482, distance: 33.0
click at [763, 482] on div "2 2 2 + − Satellite Roadmap Terrain Hybrid Leaflet Keyboard shortcuts Map Data …" at bounding box center [636, 380] width 868 height 498
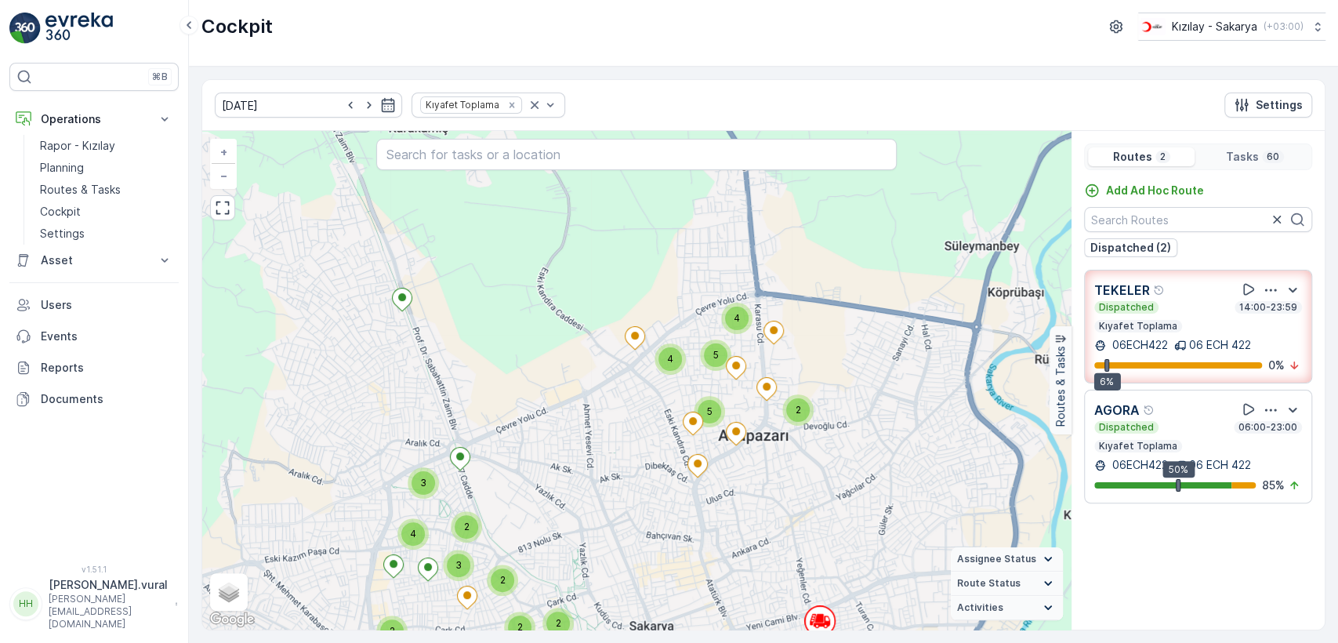
drag, startPoint x: 667, startPoint y: 529, endPoint x: 684, endPoint y: 428, distance: 102.6
click at [684, 428] on div "2 4 5 5 4 2 2 2 2 2 2 3 2 4 3 + − Satellite Roadmap Terrain Hybrid Leaflet Keyb…" at bounding box center [636, 380] width 868 height 498
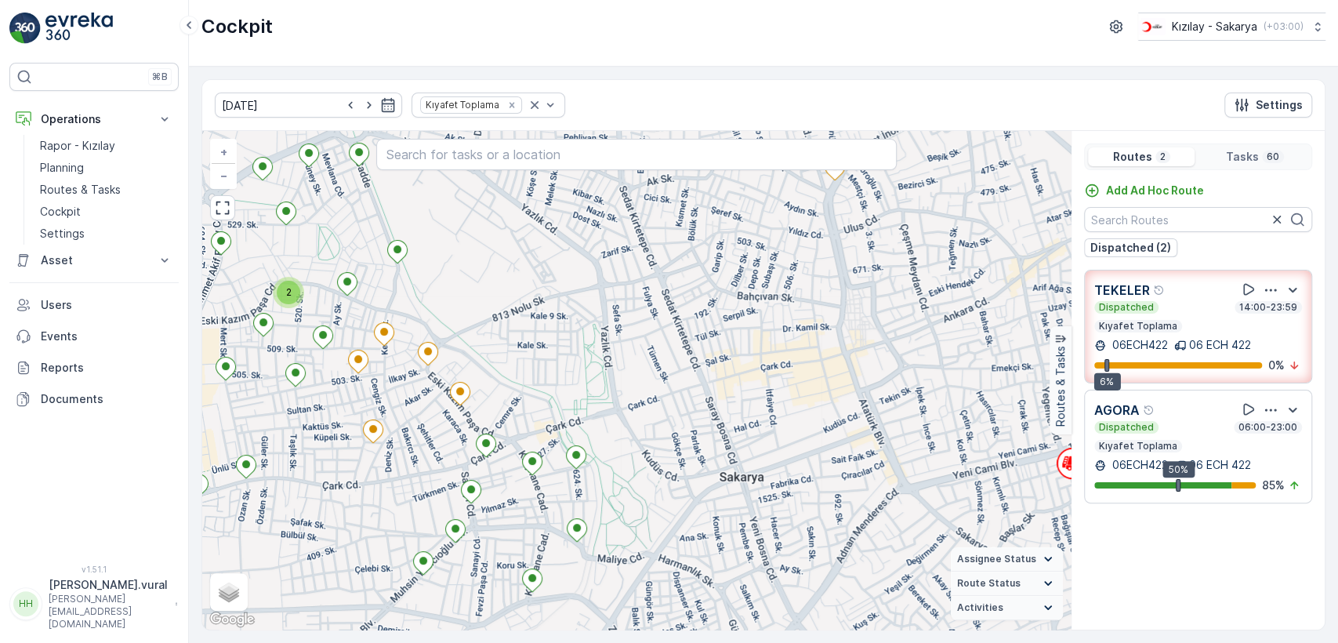
drag, startPoint x: 559, startPoint y: 397, endPoint x: 597, endPoint y: 368, distance: 47.7
click at [596, 369] on div "2 2 2 + − Satellite Roadmap Terrain Hybrid Leaflet Keyboard shortcuts Map Data …" at bounding box center [636, 380] width 868 height 498
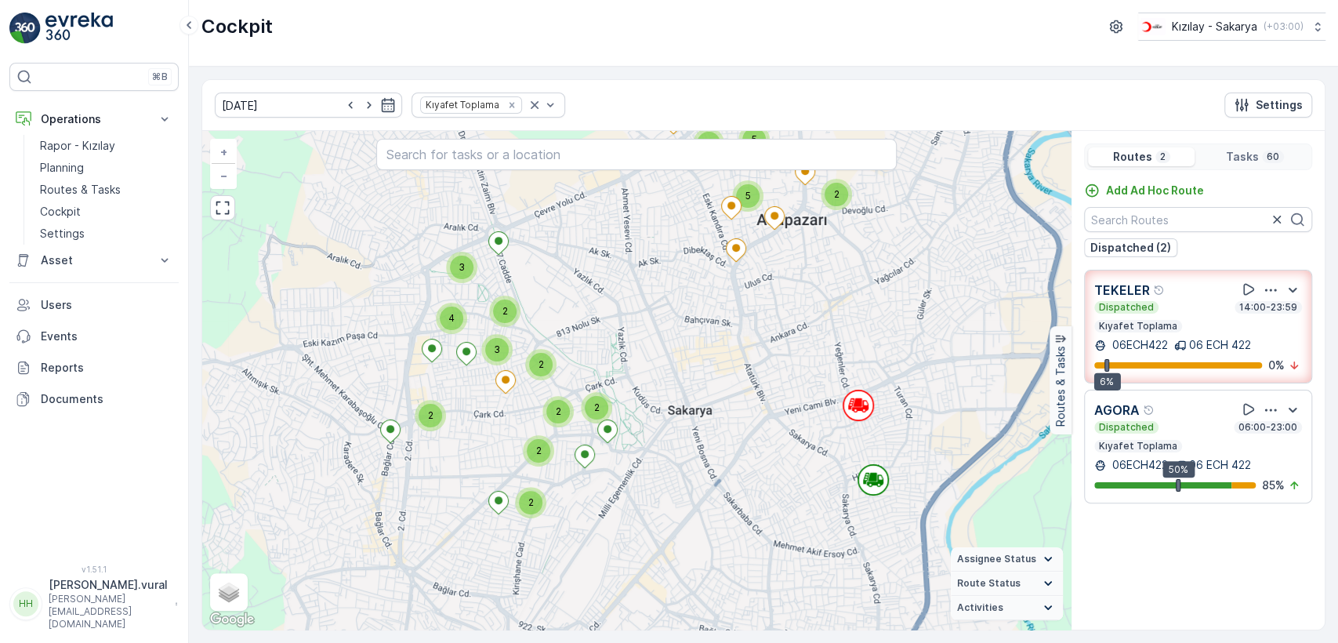
drag, startPoint x: 705, startPoint y: 437, endPoint x: 627, endPoint y: 426, distance: 79.1
click at [627, 426] on div "2 4 5 5 4 2 2 2 2 2 2 3 2 4 3 + − Satellite Roadmap Terrain Hybrid Leaflet Keyb…" at bounding box center [636, 380] width 868 height 498
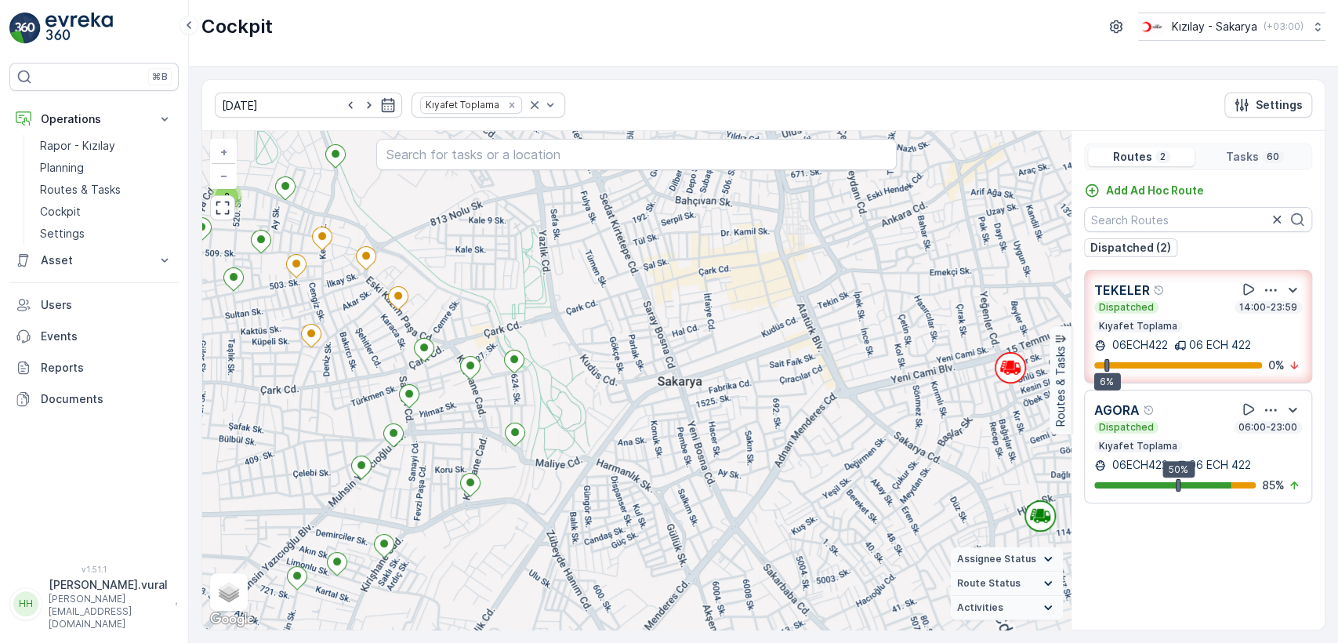
drag, startPoint x: 589, startPoint y: 426, endPoint x: 621, endPoint y: 434, distance: 33.1
click at [621, 434] on div "2 2 2 + − Satellite Roadmap Terrain Hybrid Leaflet Keyboard shortcuts Map Data …" at bounding box center [636, 380] width 868 height 498
